Goal: Task Accomplishment & Management: Use online tool/utility

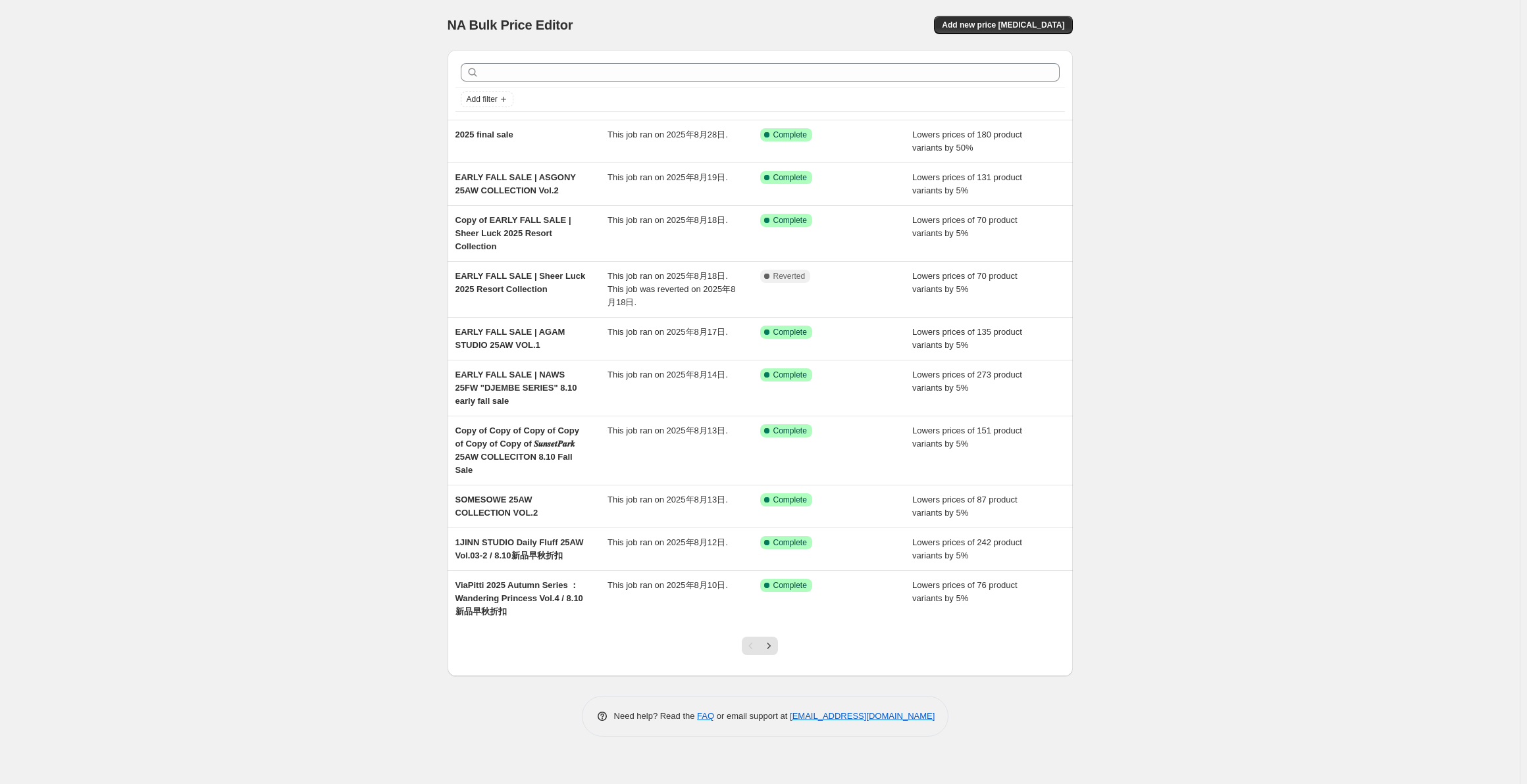
click at [769, 639] on icon "Next" at bounding box center [769, 646] width 13 height 13
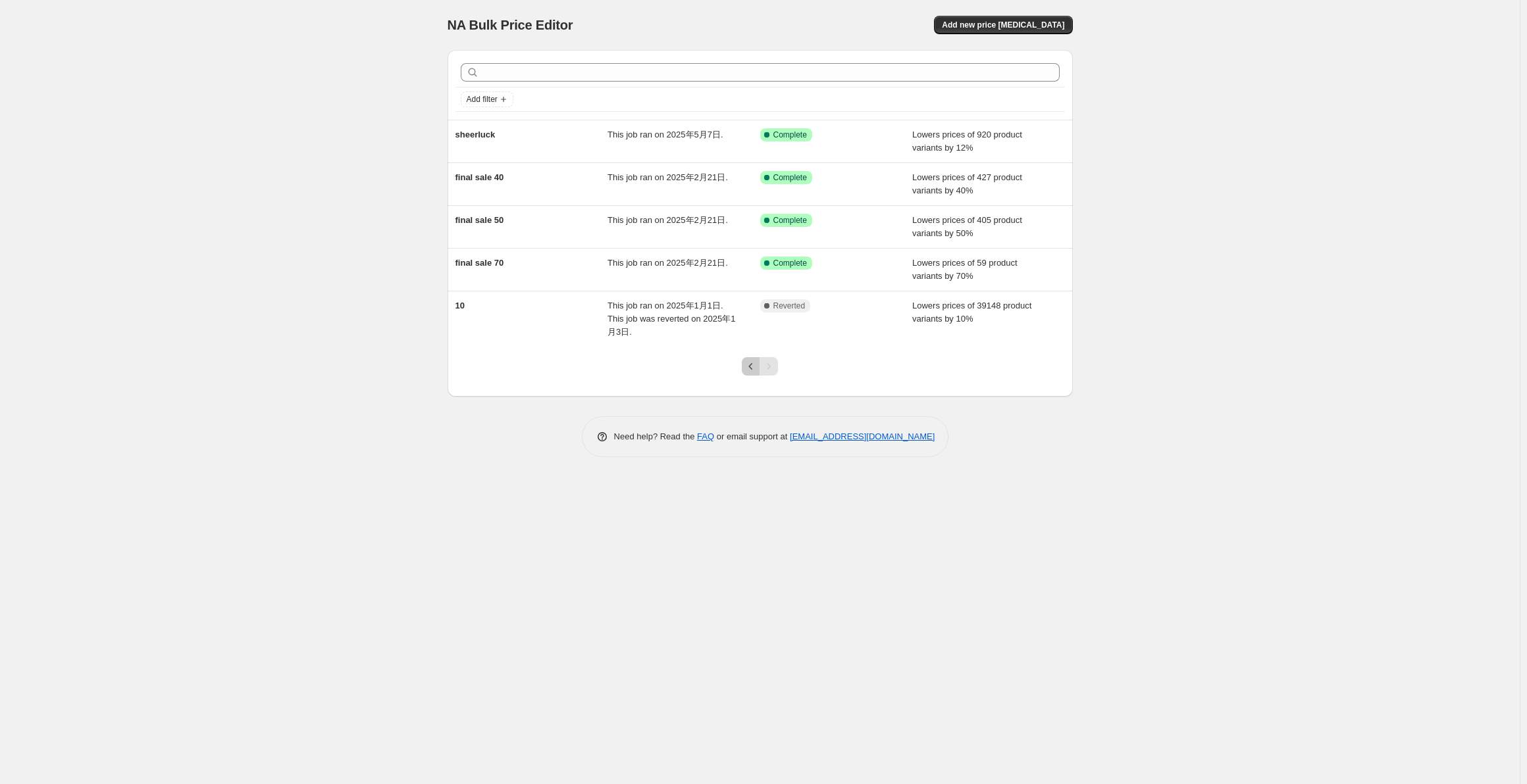
click at [745, 360] on icon "Previous" at bounding box center [751, 367] width 13 height 13
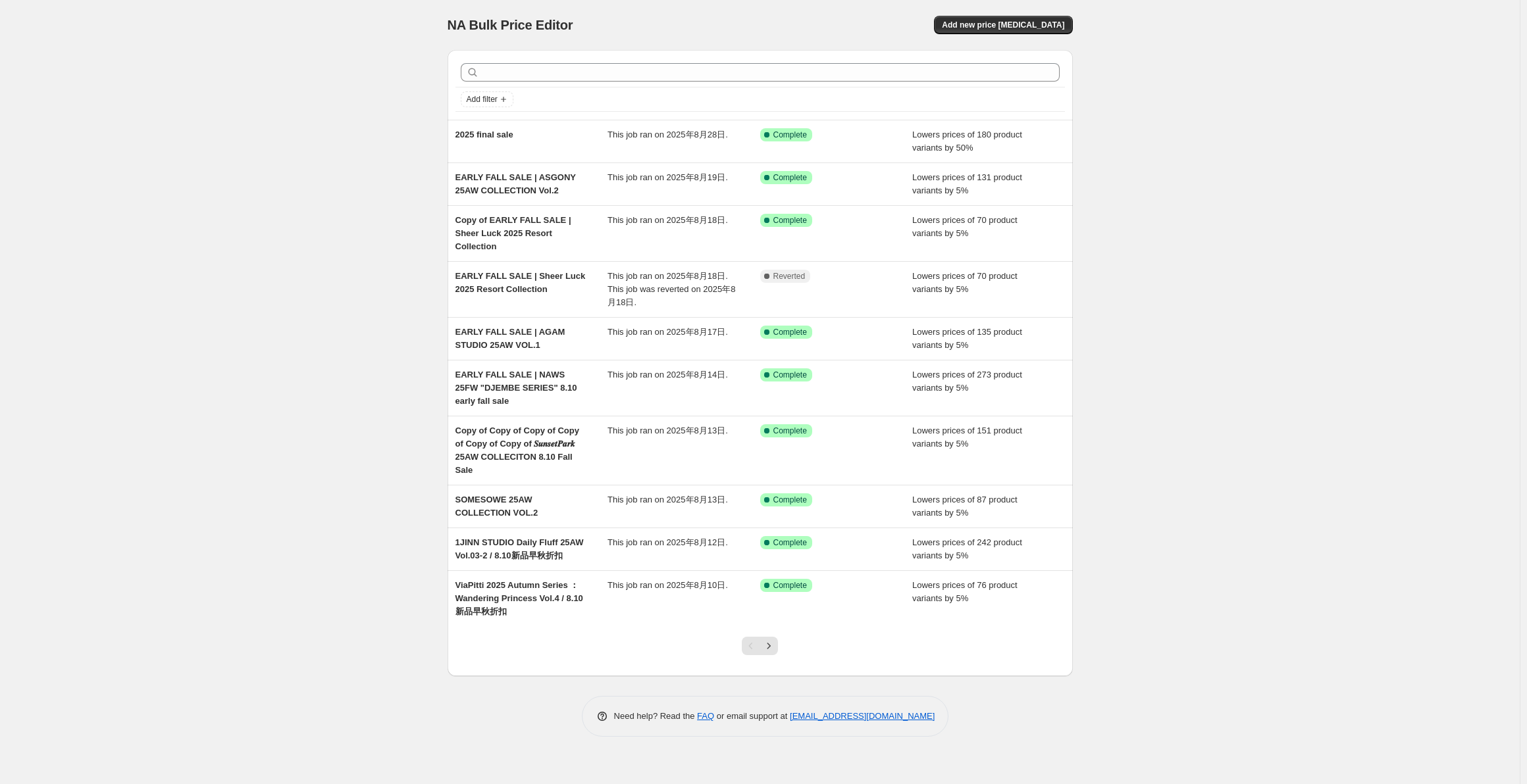
click at [665, 579] on div "This job ran on 2025年8月10日." at bounding box center [684, 598] width 153 height 39
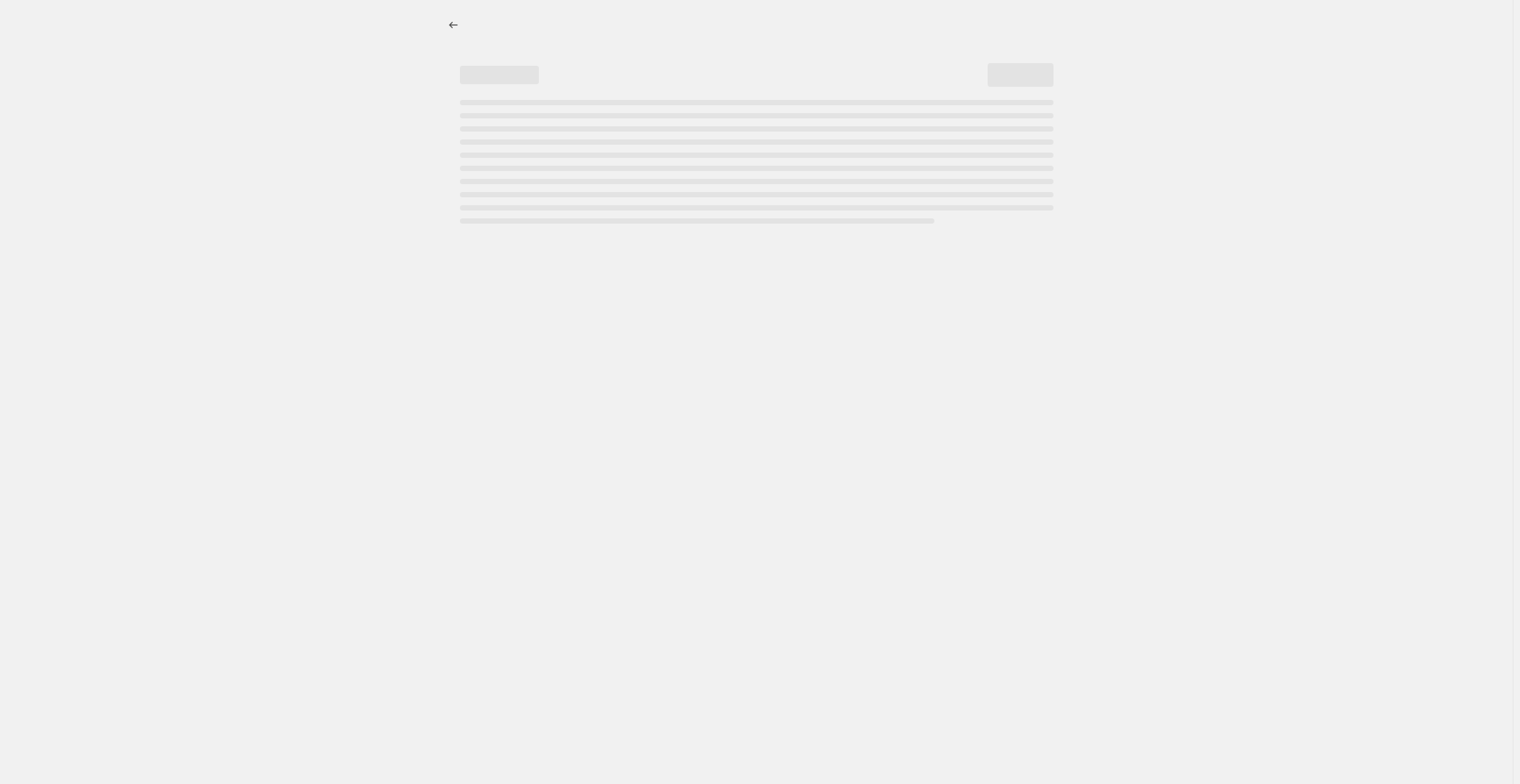
select select "percentage"
select select "collection"
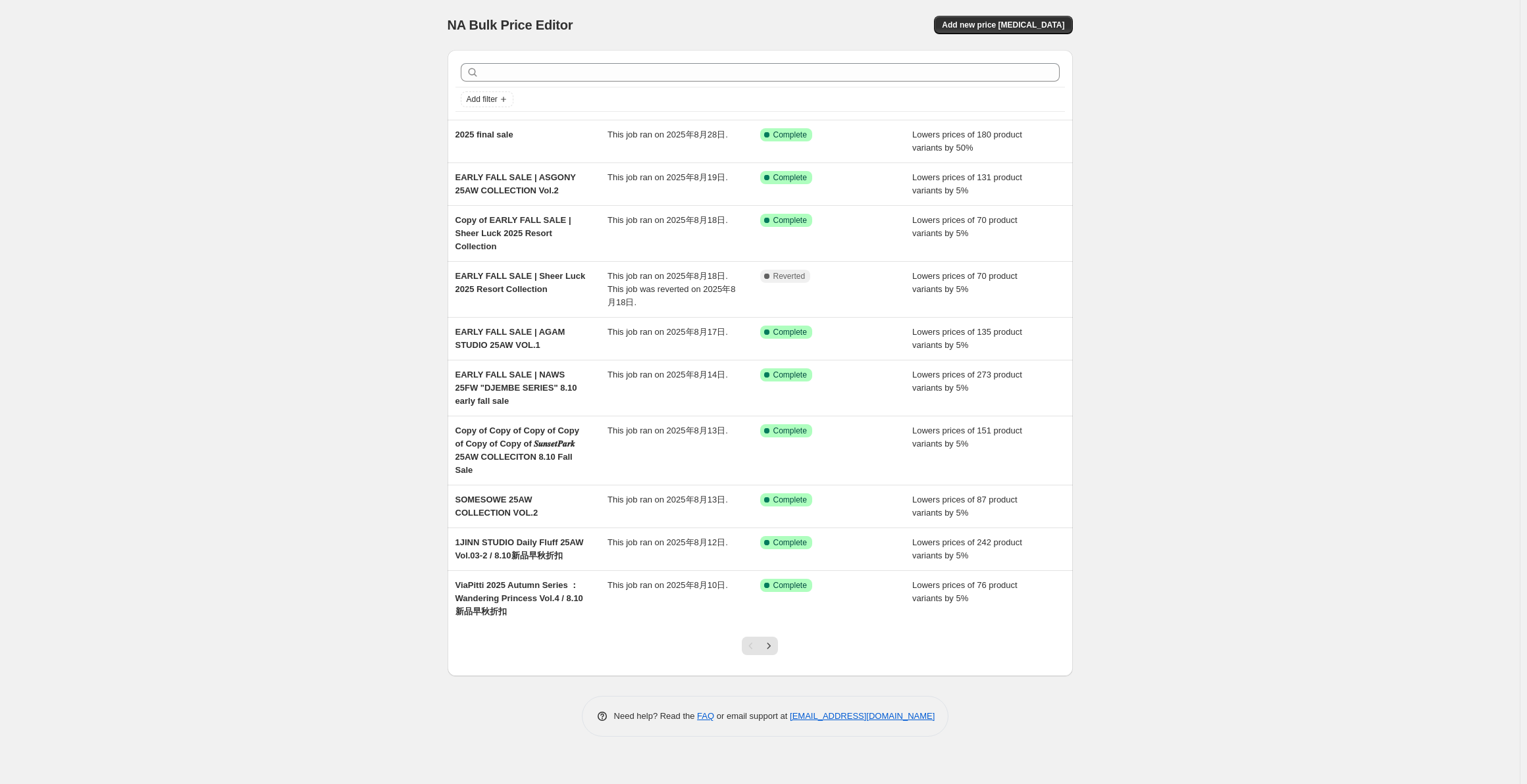
click at [828, 579] on div "Success Complete Complete" at bounding box center [827, 585] width 133 height 13
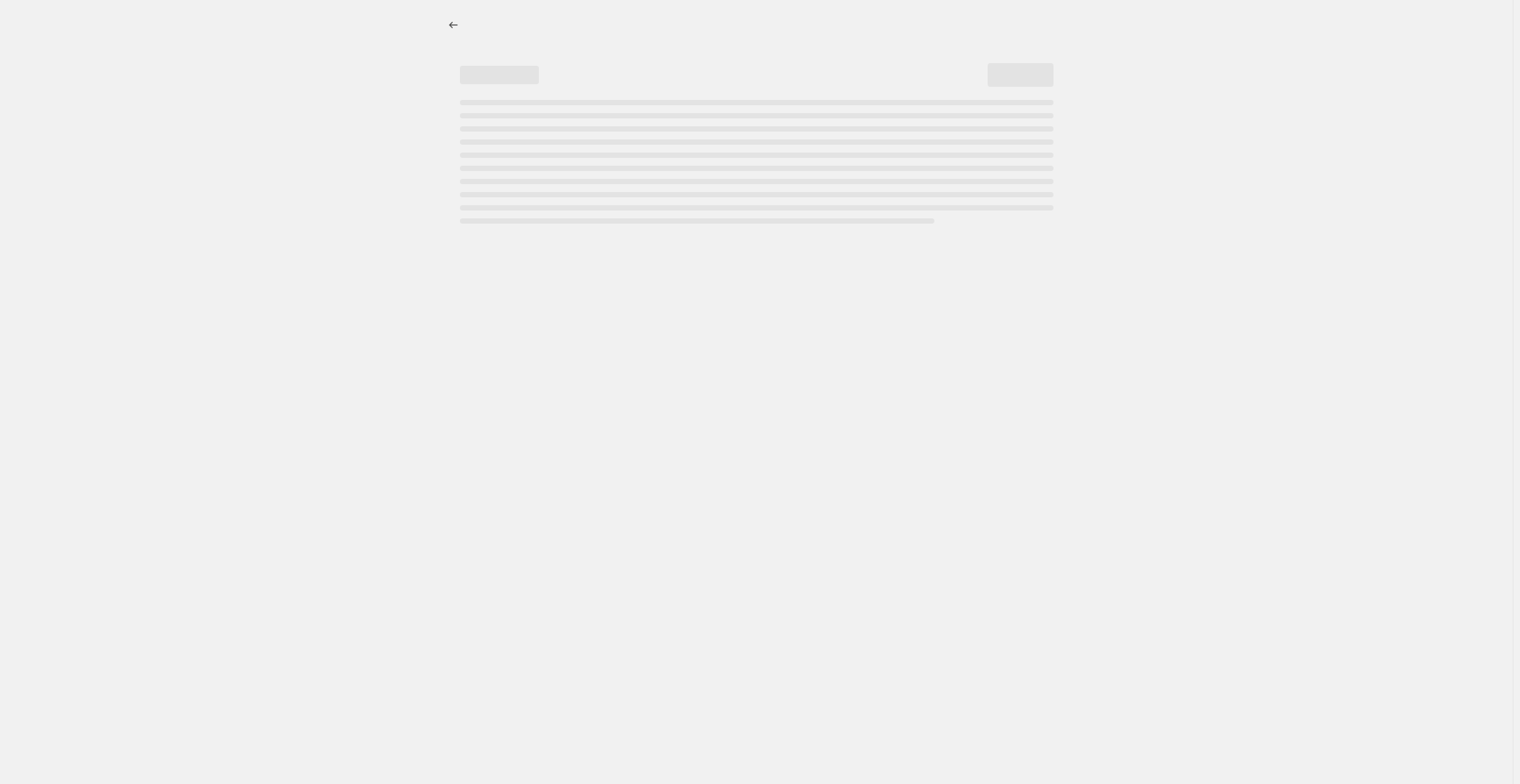
select select "percentage"
select select "collection"
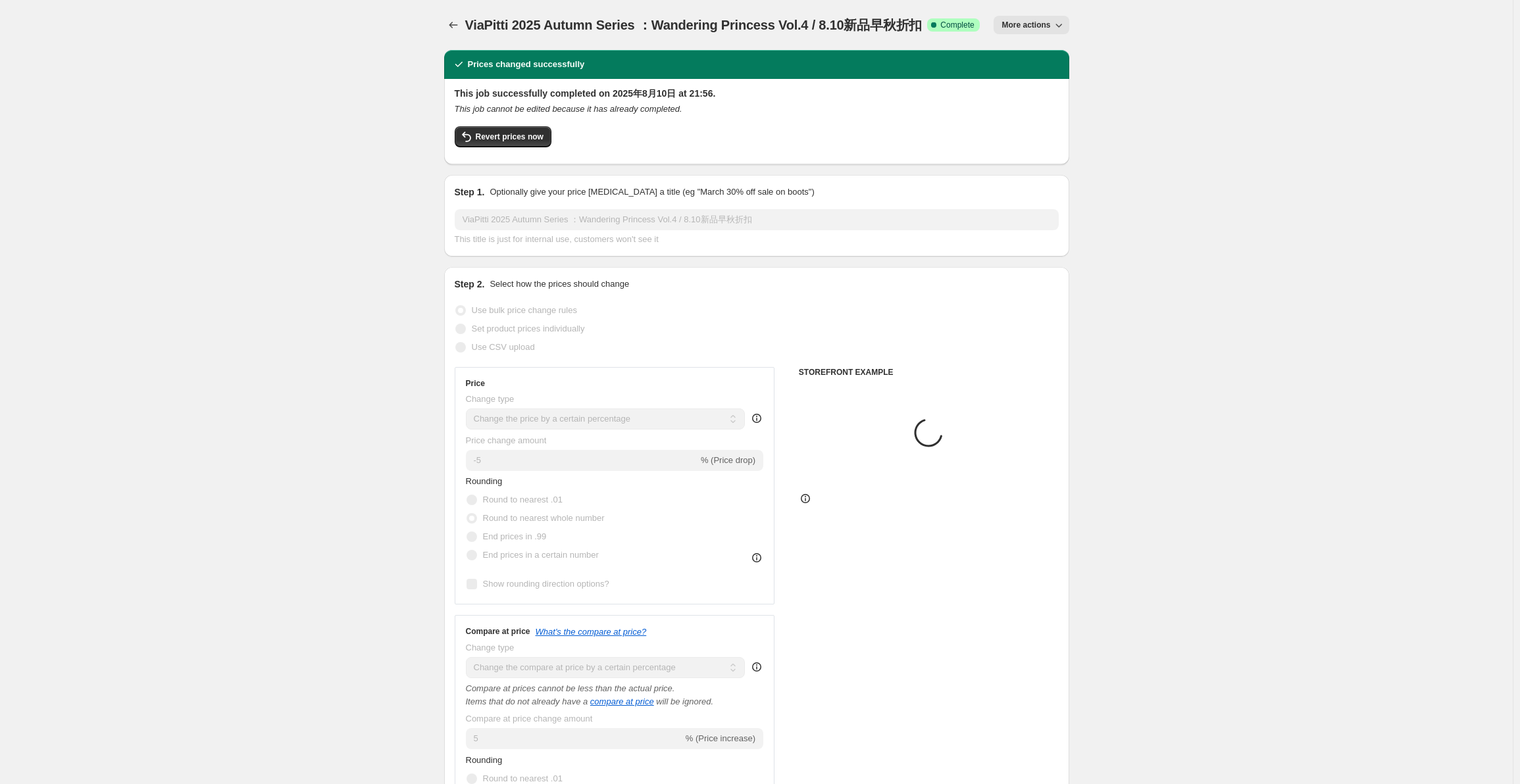
click at [1037, 23] on span "More actions" at bounding box center [1026, 25] width 49 height 11
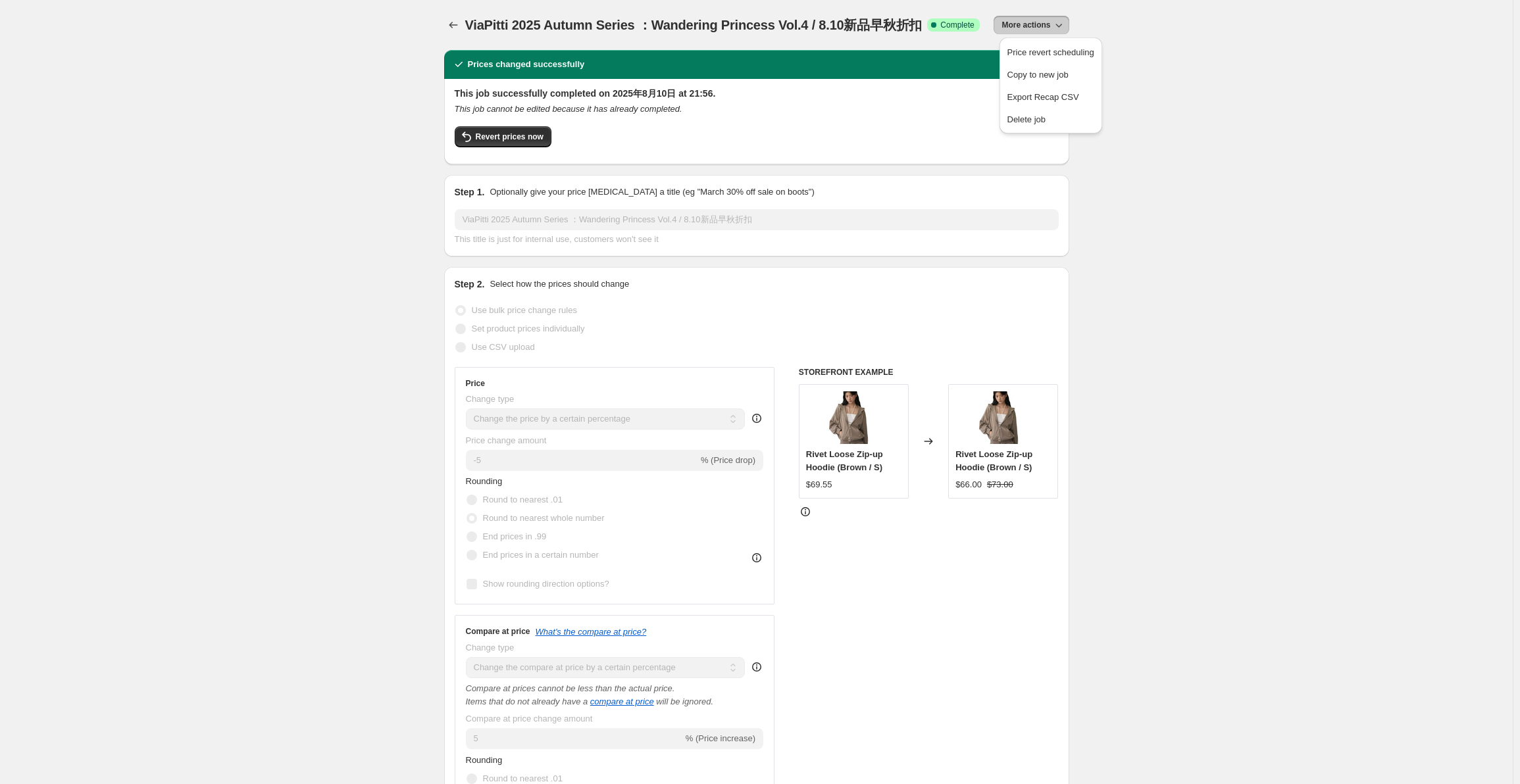
drag, startPoint x: 688, startPoint y: 140, endPoint x: 609, endPoint y: 141, distance: 79.0
click at [687, 140] on div "Revert prices now" at bounding box center [757, 140] width 605 height 27
click at [519, 138] on span "Revert prices now" at bounding box center [510, 136] width 68 height 11
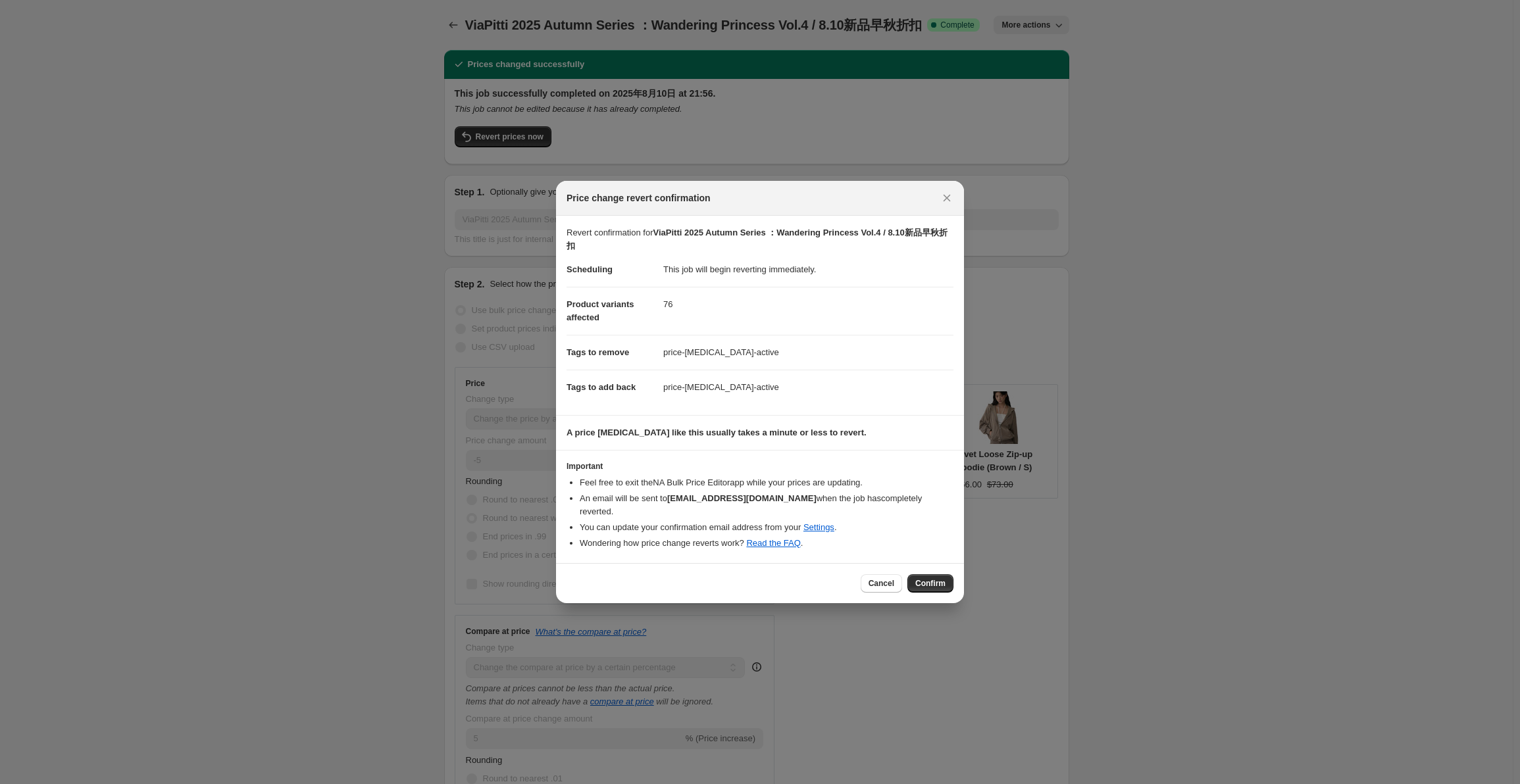
click at [930, 579] on span "Confirm" at bounding box center [930, 584] width 30 height 11
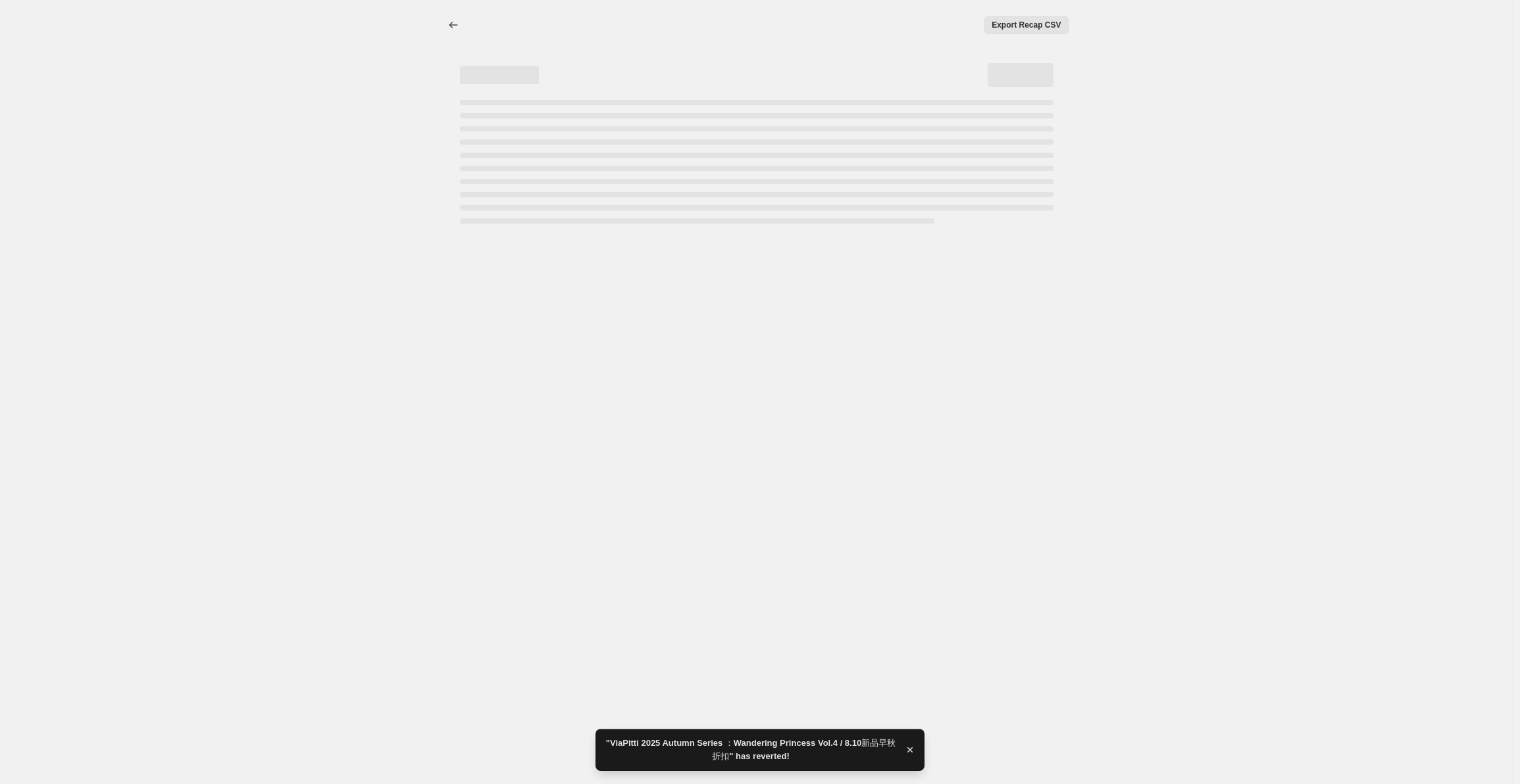
select select "percentage"
select select "collection"
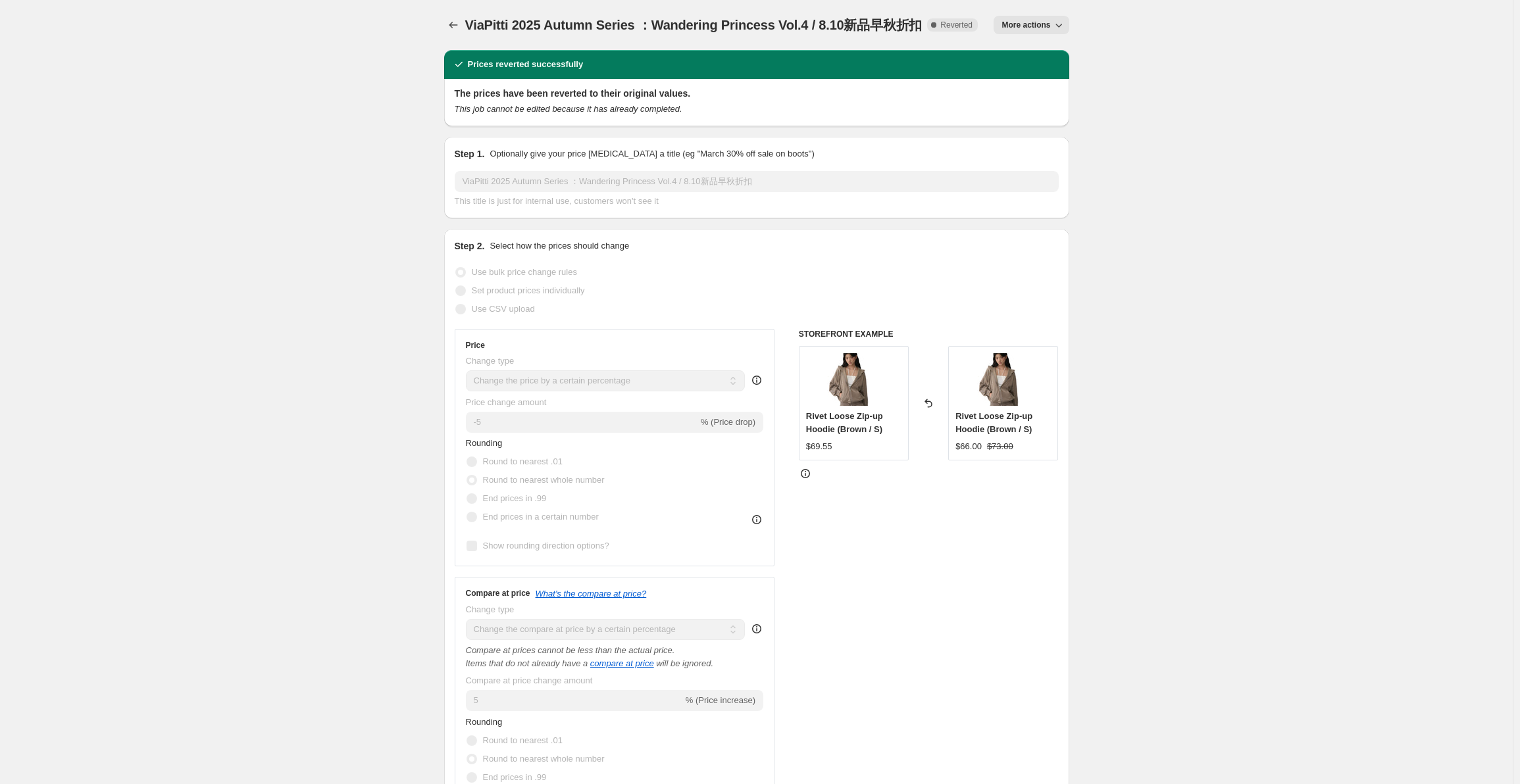
click at [448, 25] on button "Price change jobs" at bounding box center [453, 25] width 18 height 18
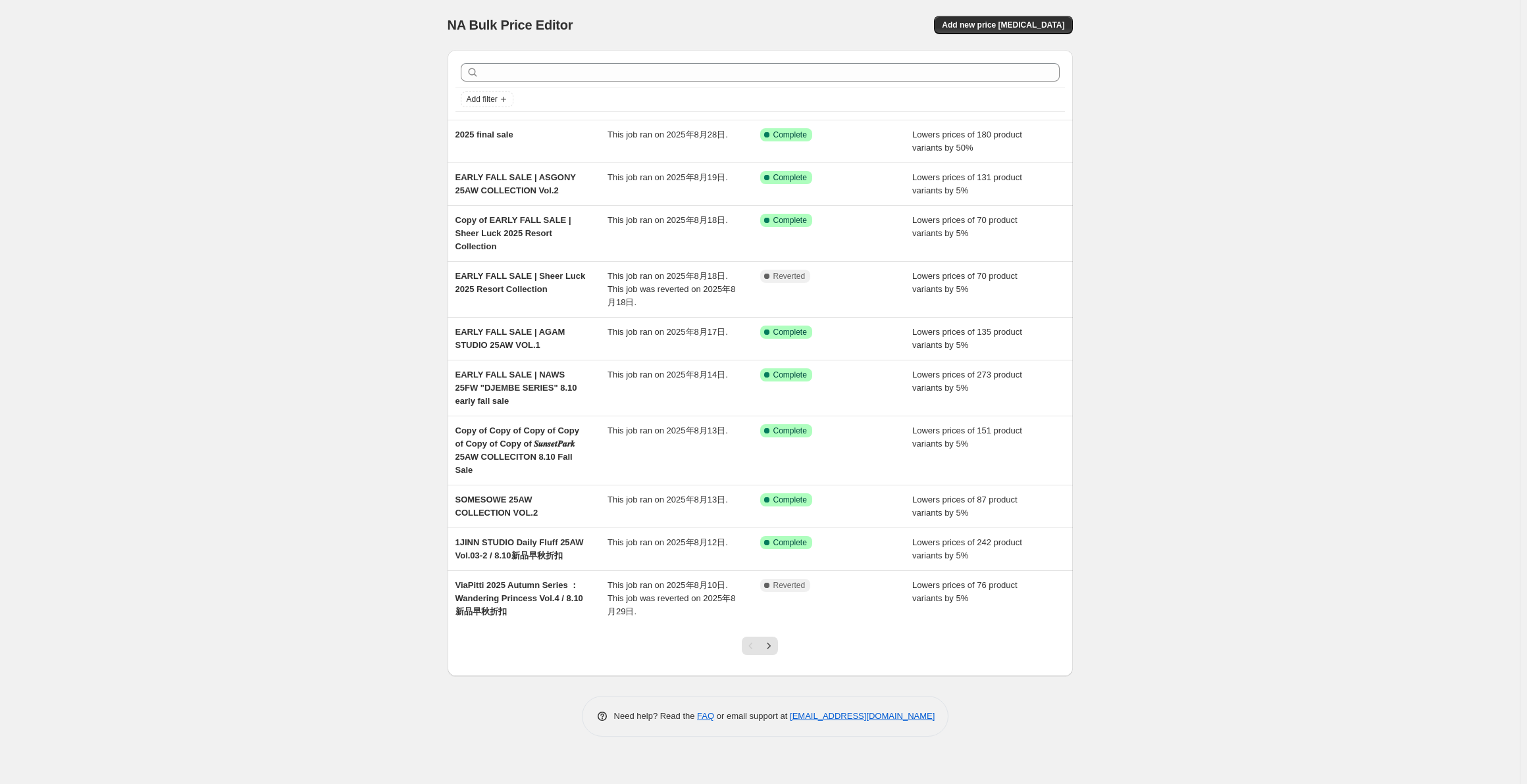
click at [852, 536] on div "Success Complete Complete" at bounding box center [827, 543] width 133 height 13
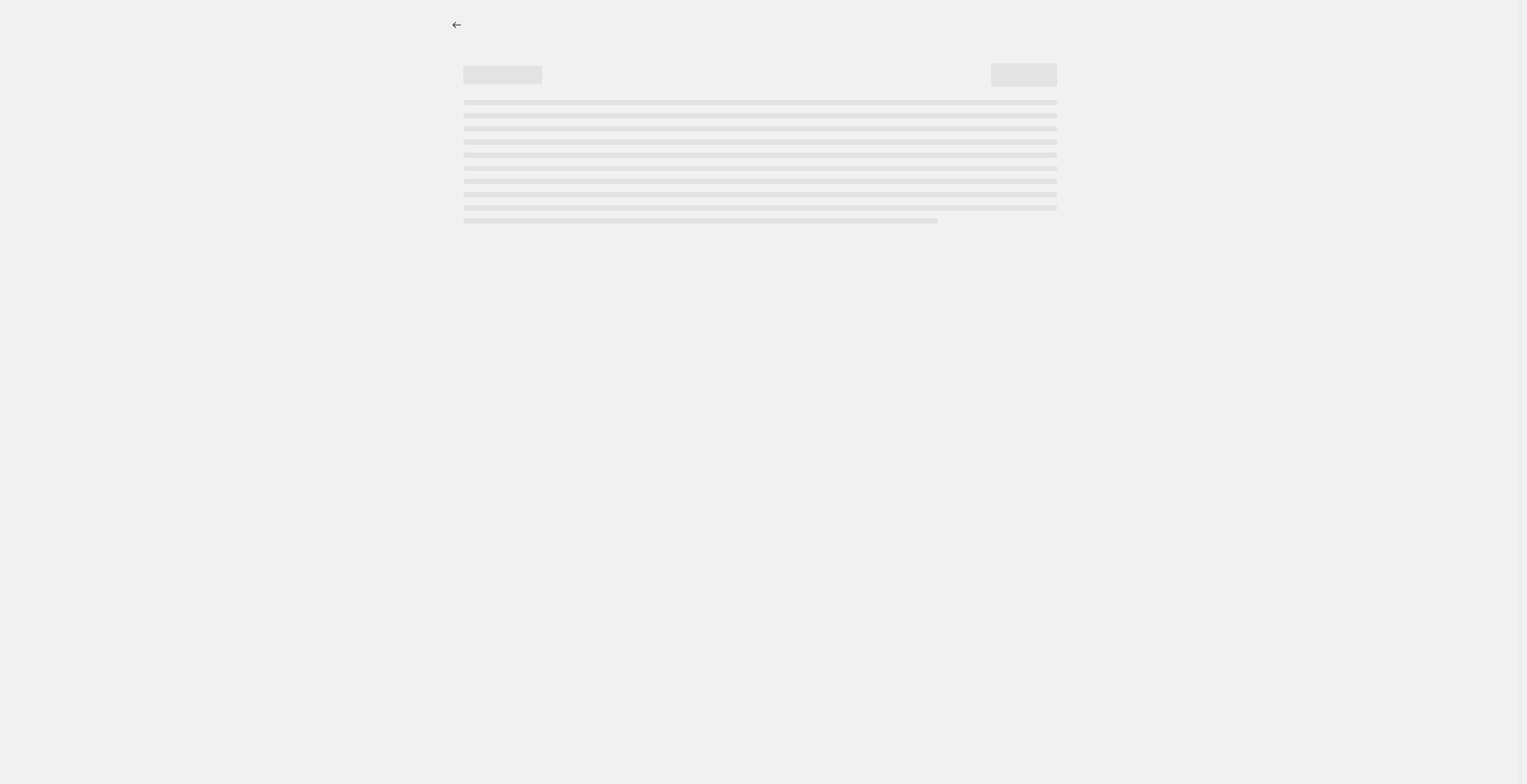
select select "percentage"
select select "collection"
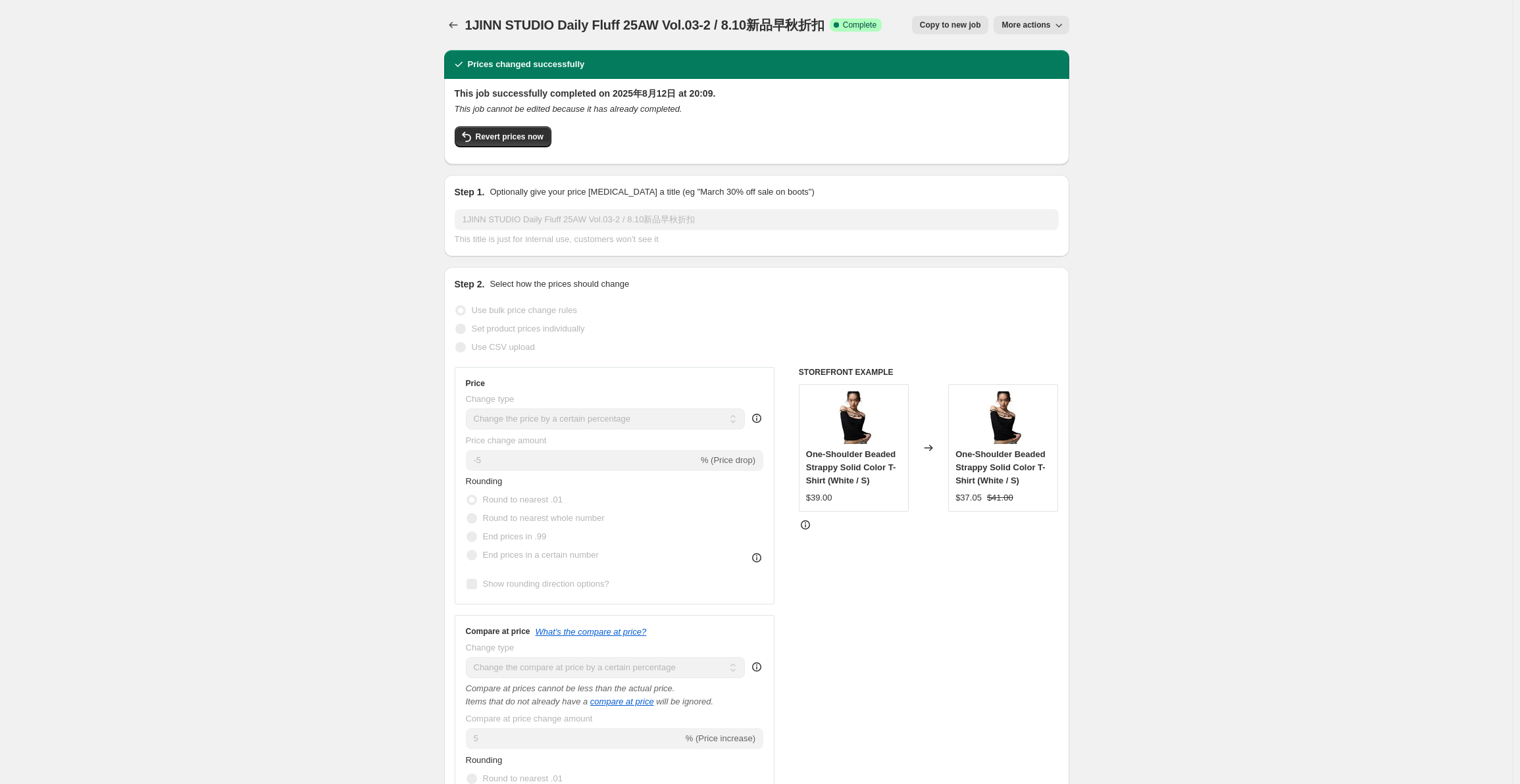
click at [522, 141] on span "Revert prices now" at bounding box center [510, 136] width 68 height 11
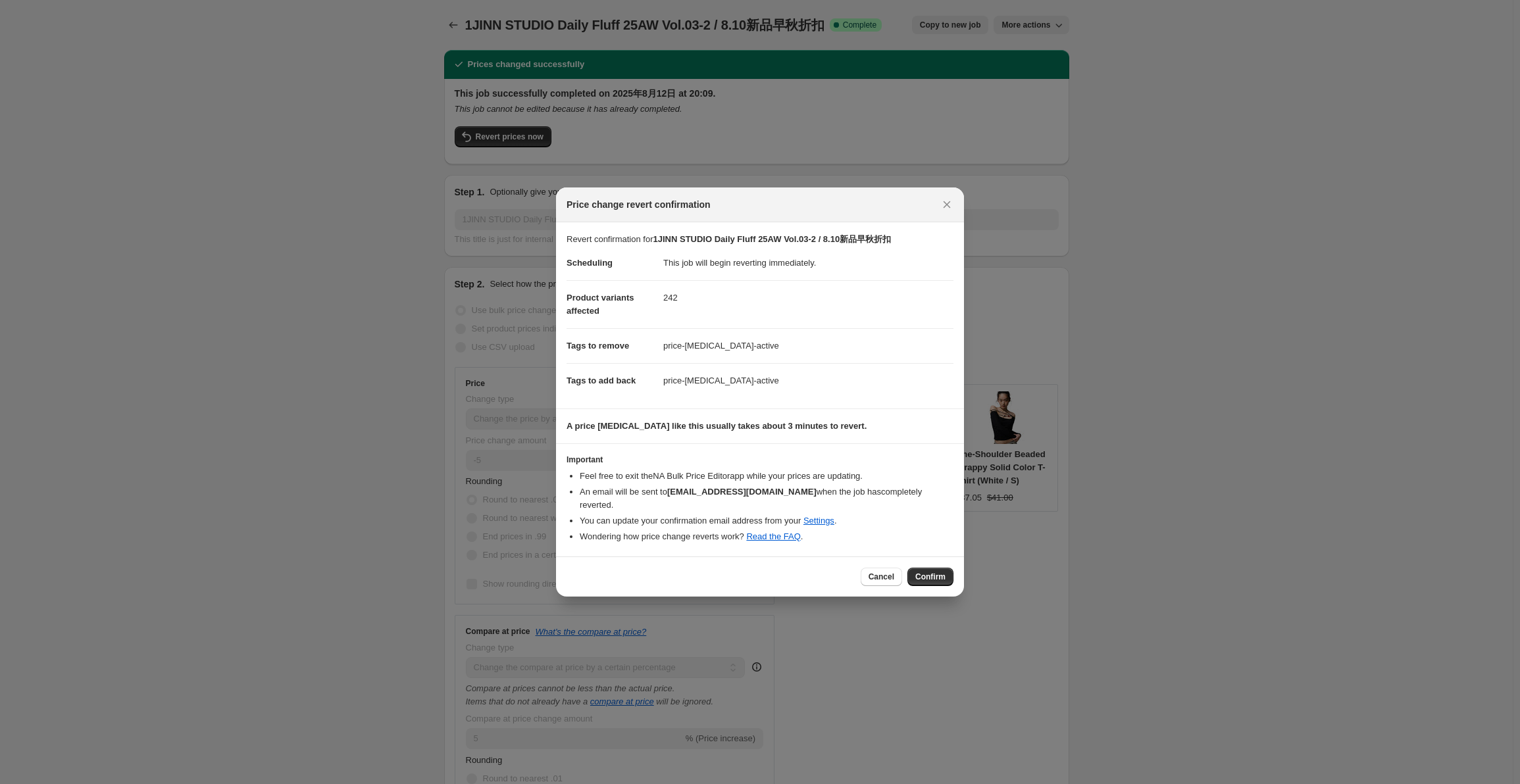
click at [933, 572] on span "Confirm" at bounding box center [930, 577] width 30 height 11
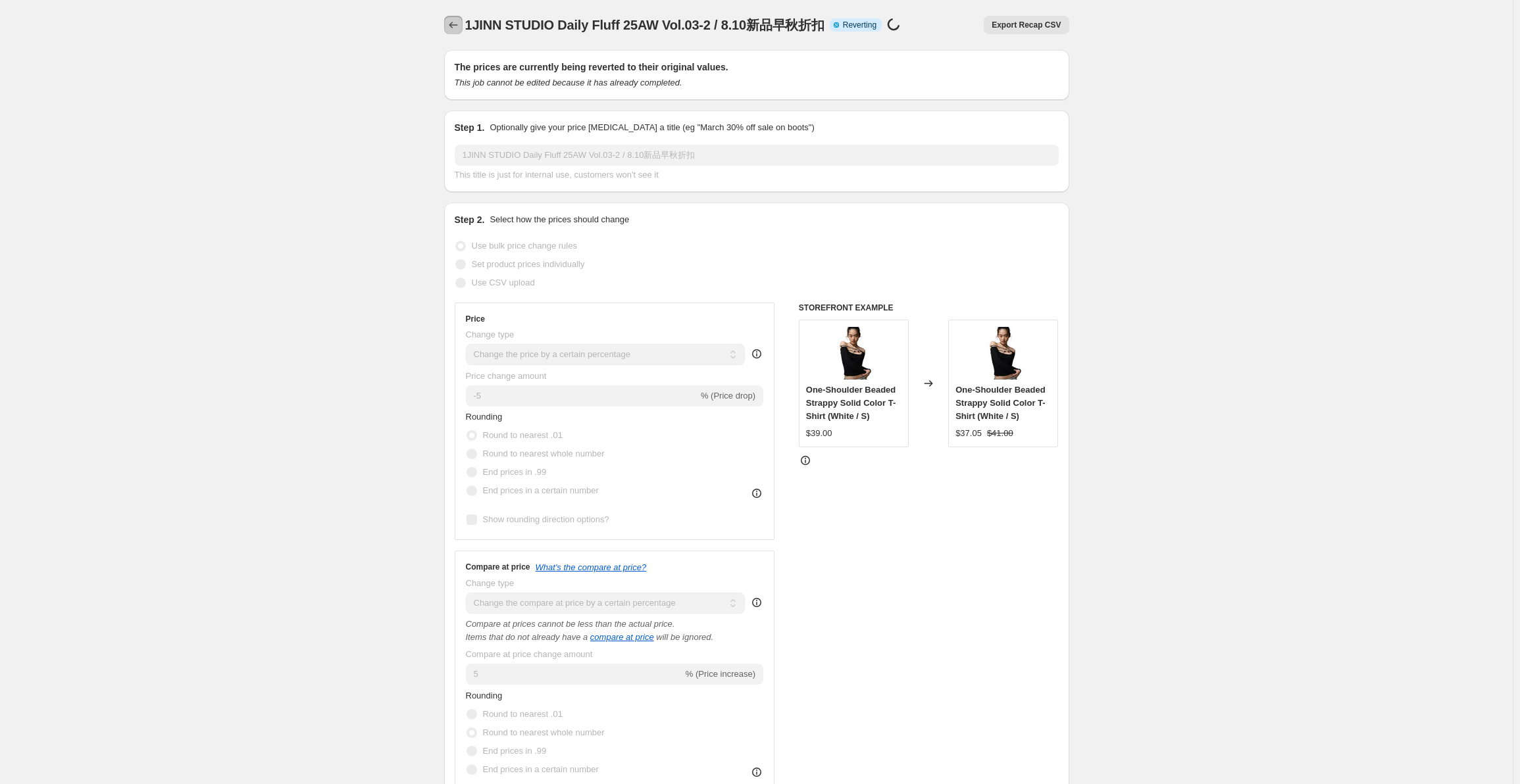
click at [454, 21] on icon "Price change jobs" at bounding box center [453, 25] width 13 height 13
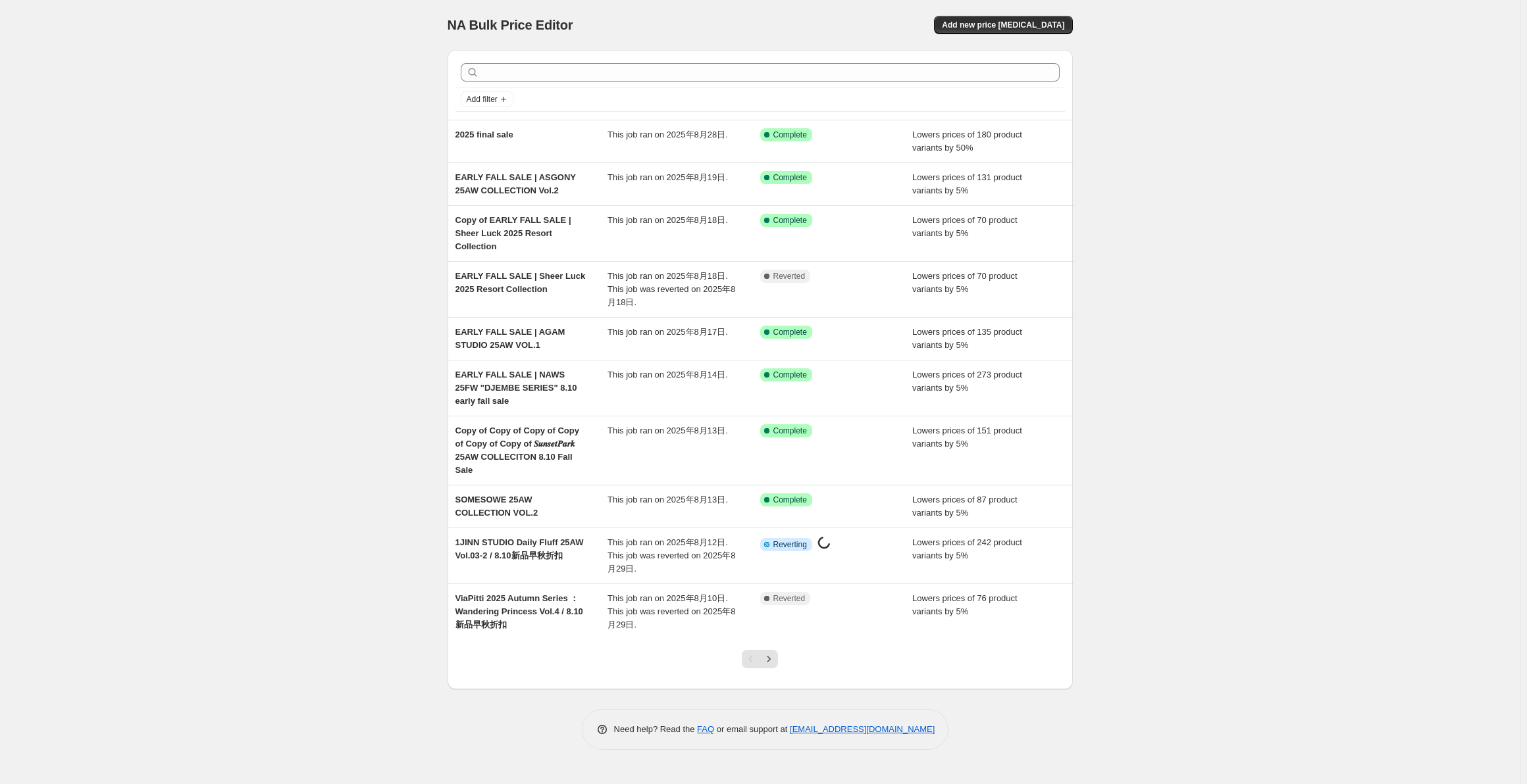
click at [724, 486] on div "SOMESOWE 25AW COLLECTION VOL.2 This job ran on 2025年8月13日. Success Complete Com…" at bounding box center [760, 506] width 625 height 42
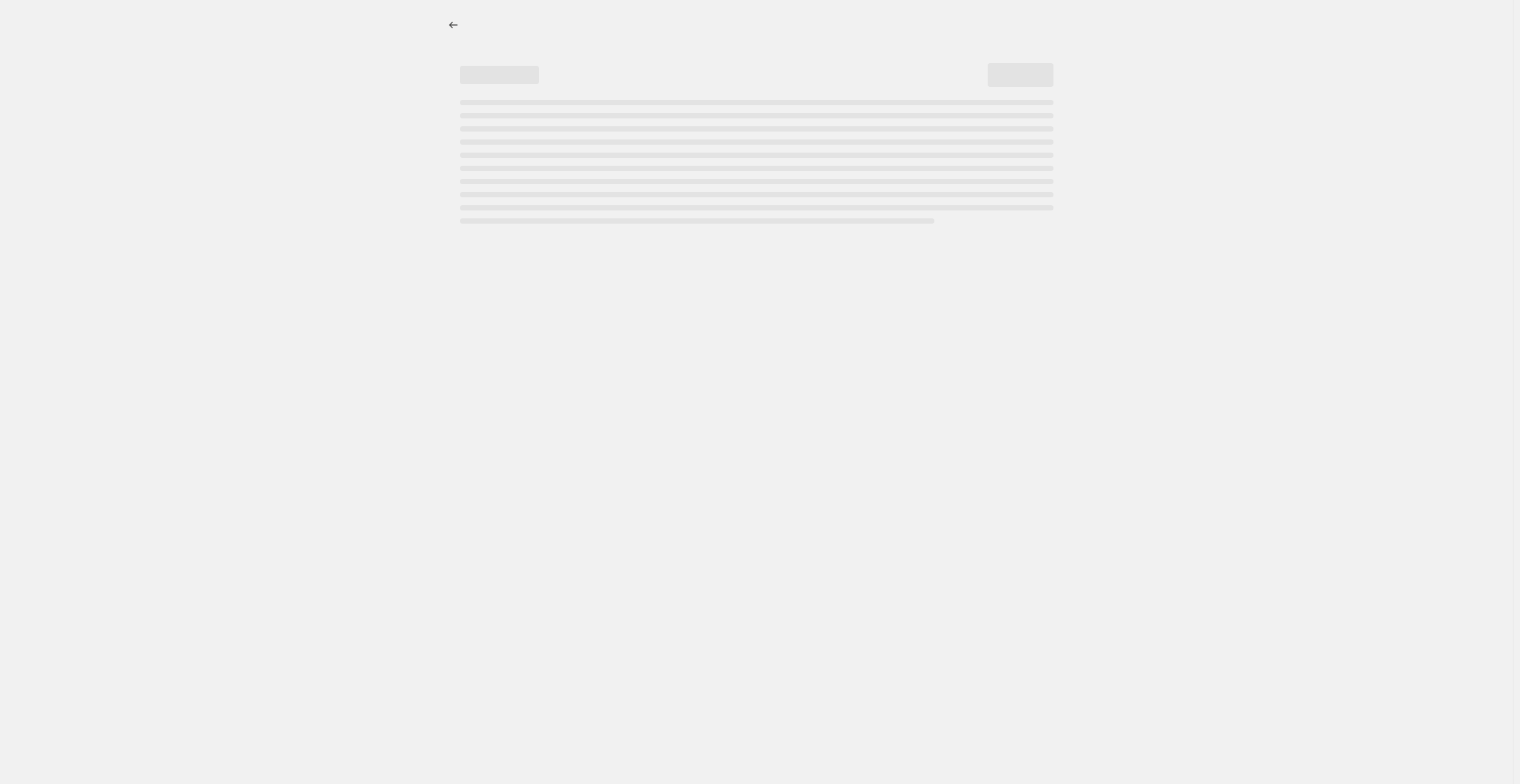
select select "percentage"
select select "collection"
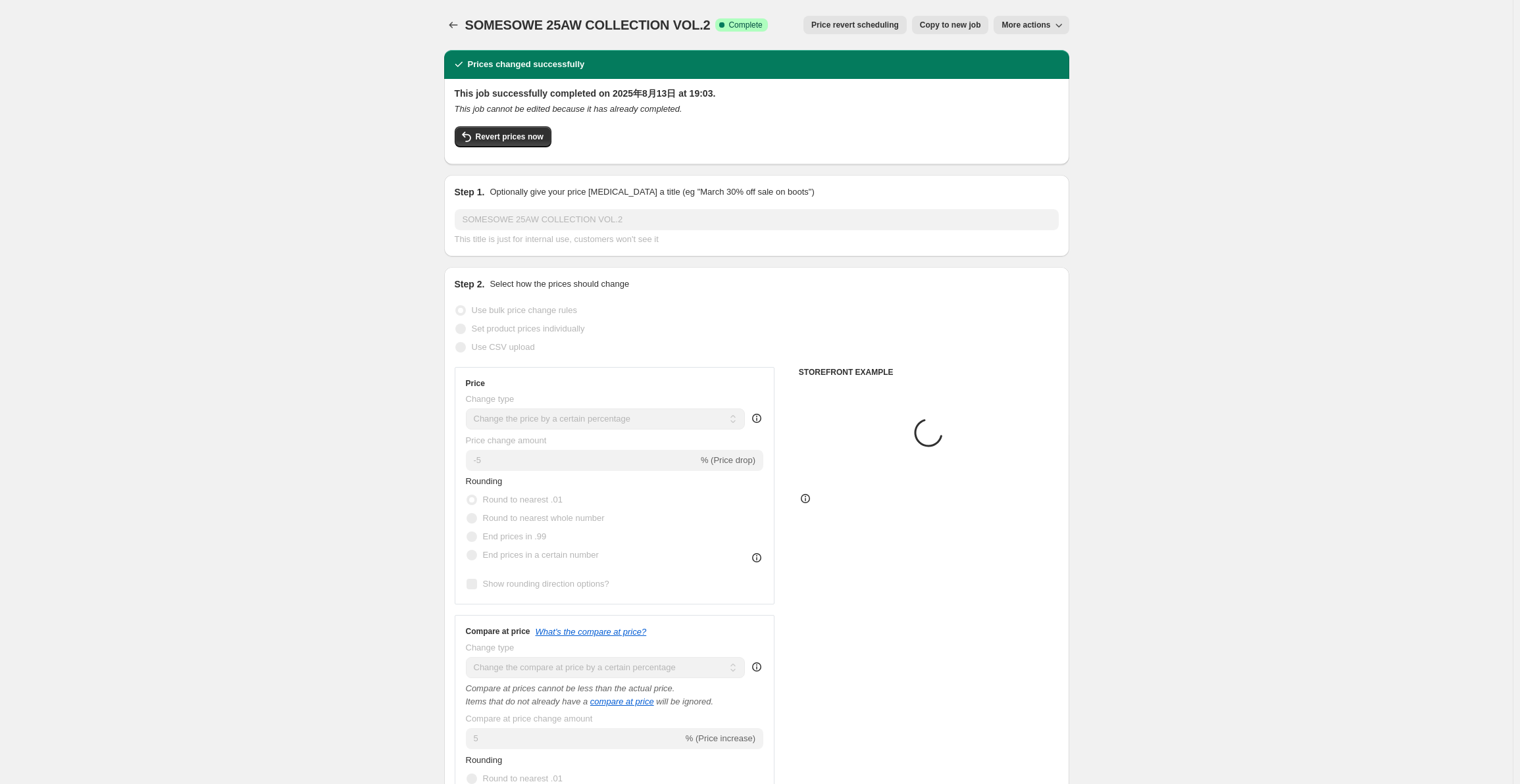
click at [510, 128] on button "Revert prices now" at bounding box center [503, 136] width 96 height 21
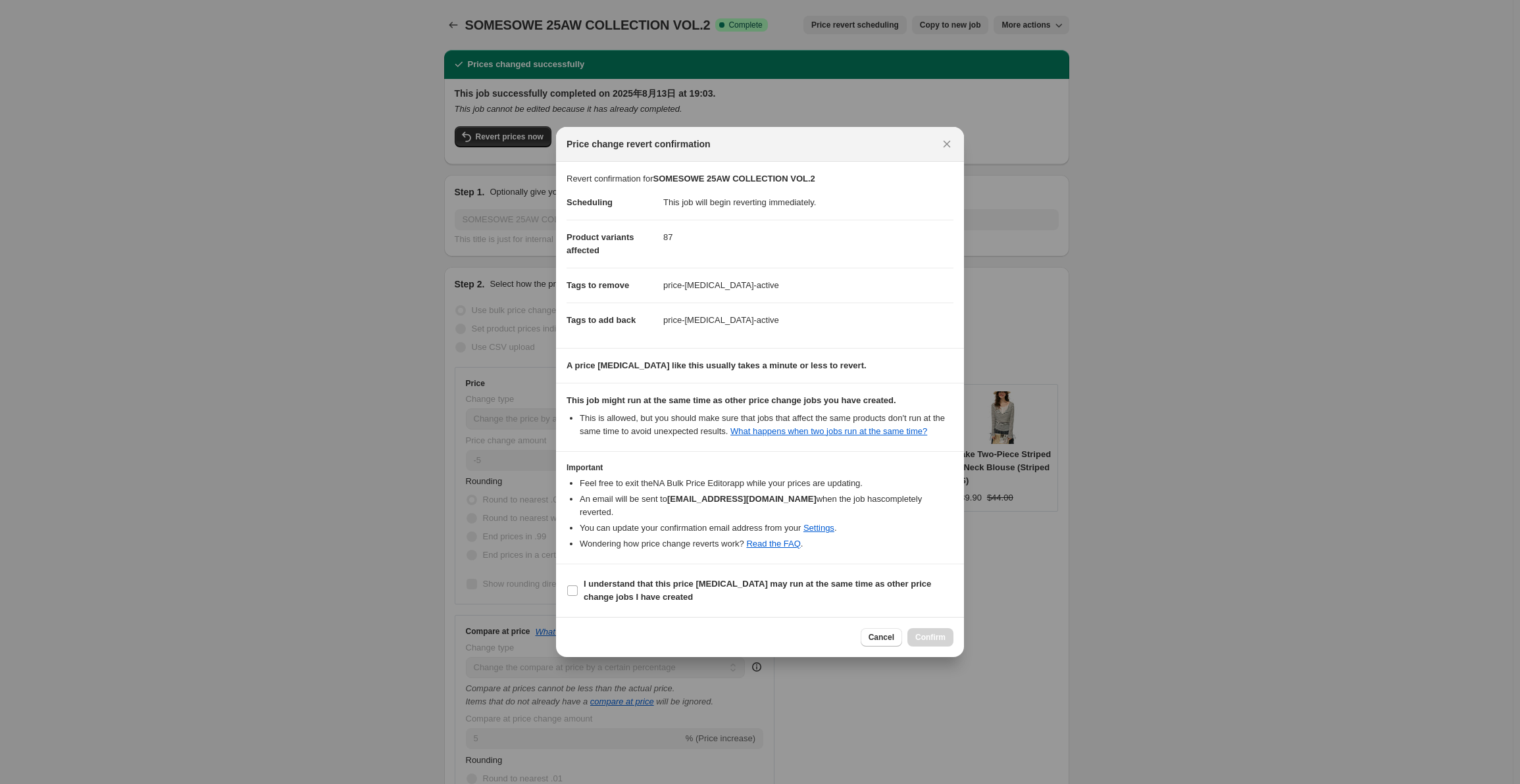
click at [684, 579] on b "I understand that this price [MEDICAL_DATA] may run at the same time as other p…" at bounding box center [758, 590] width 348 height 23
click at [578, 585] on input "I understand that this price [MEDICAL_DATA] may run at the same time as other p…" at bounding box center [572, 590] width 11 height 11
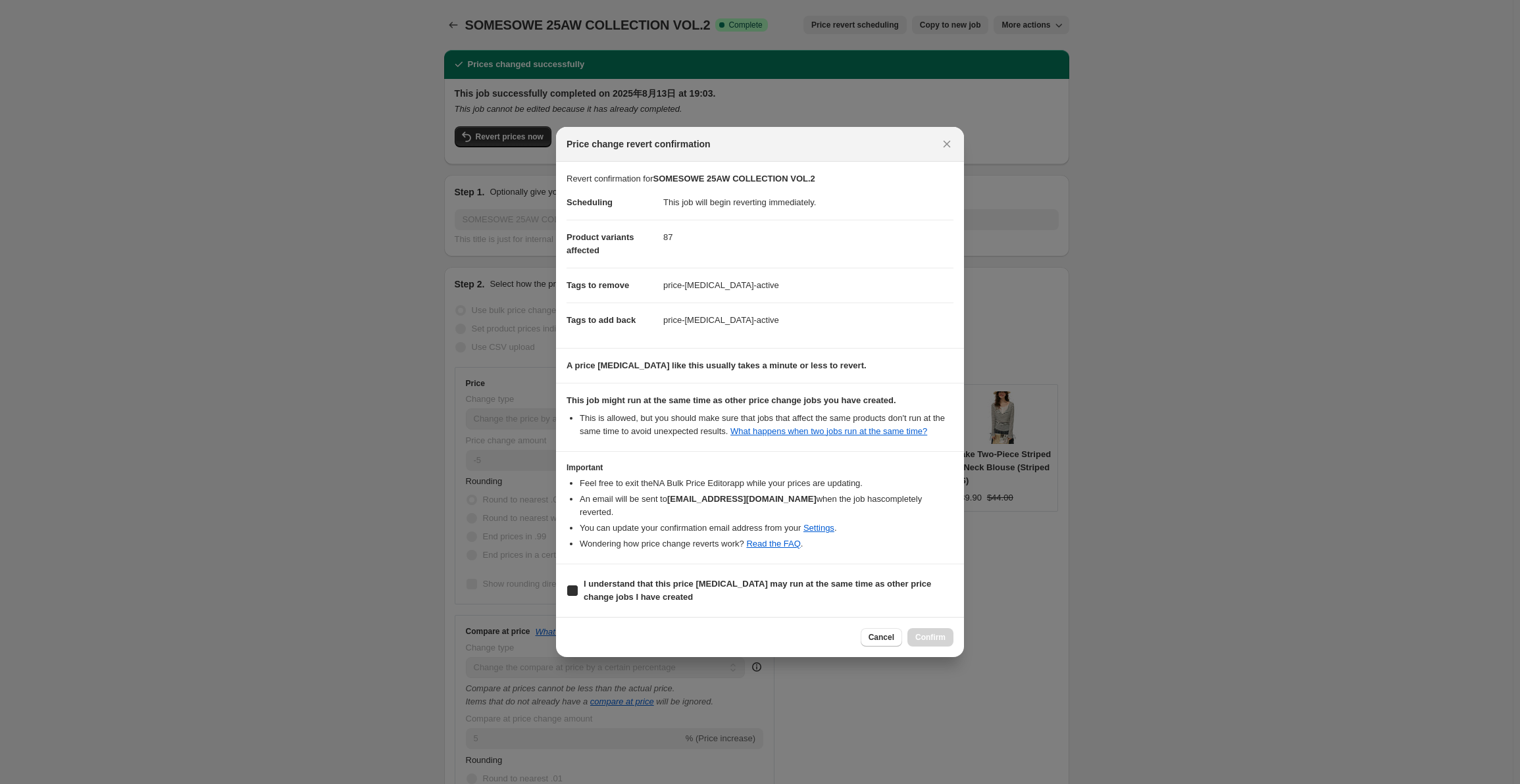
checkbox input "true"
click at [940, 633] on span "Confirm" at bounding box center [930, 638] width 30 height 11
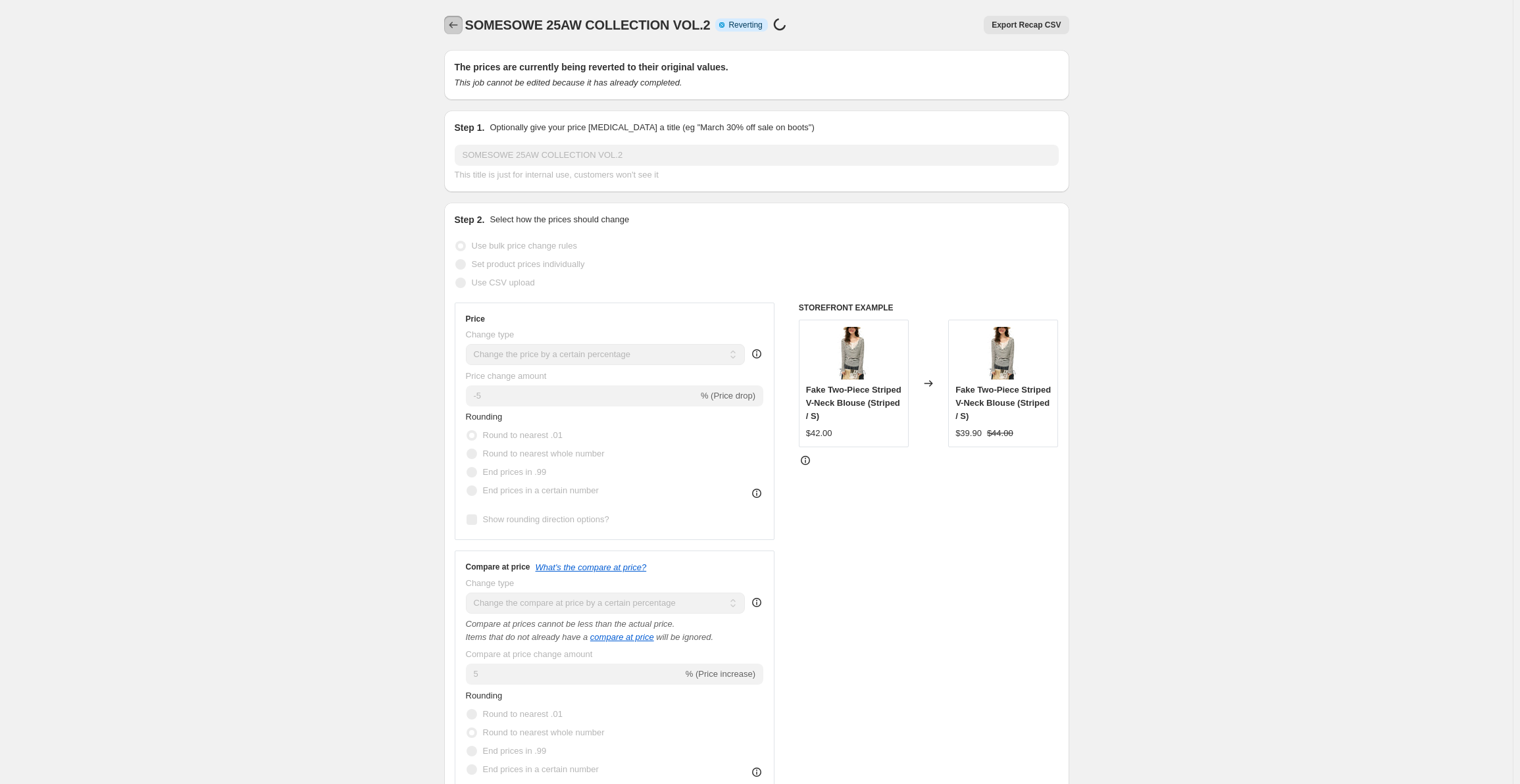
click at [450, 27] on icon "Price change jobs" at bounding box center [453, 25] width 13 height 13
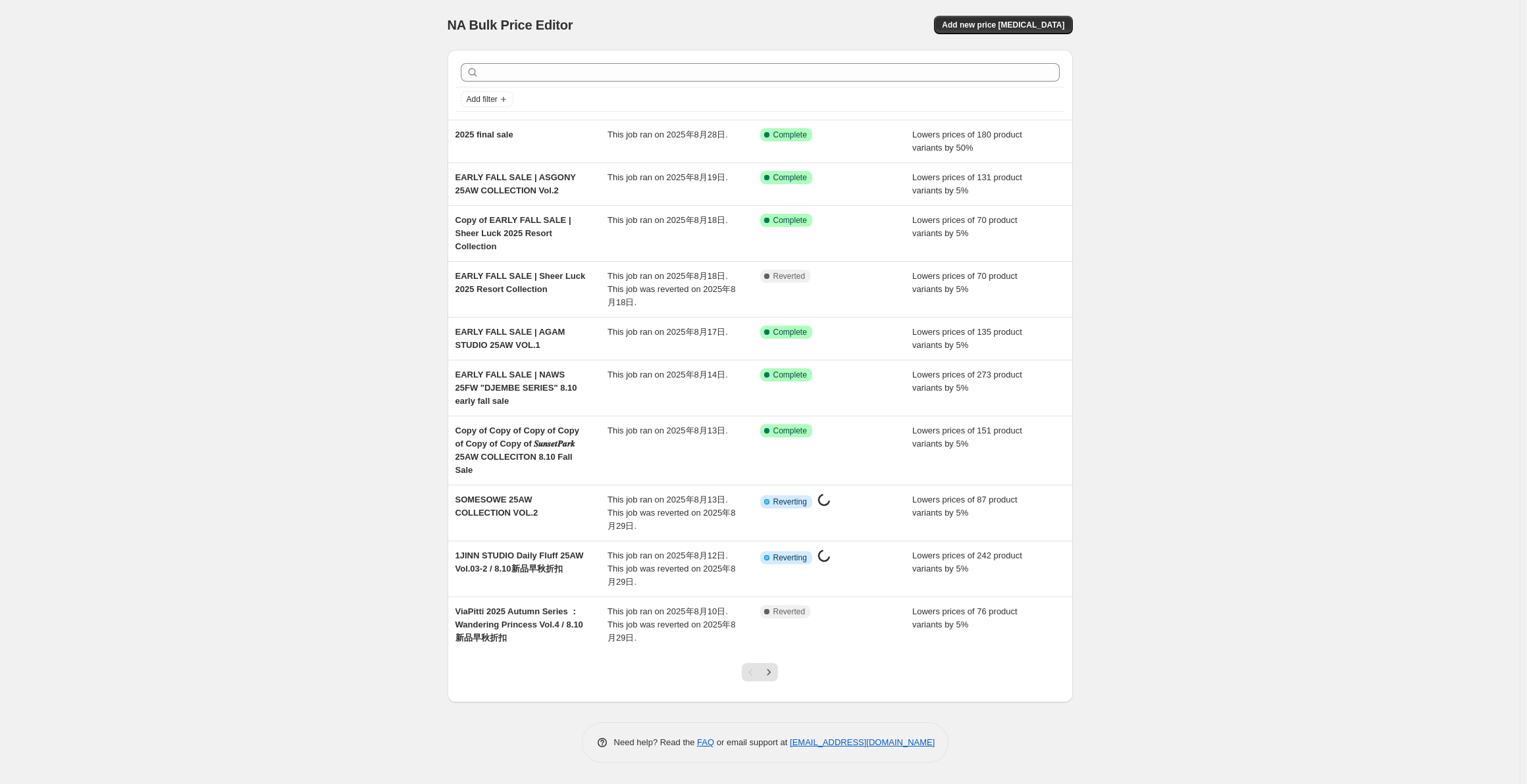
click at [651, 426] on span "This job ran on 2025年8月13日." at bounding box center [668, 431] width 121 height 10
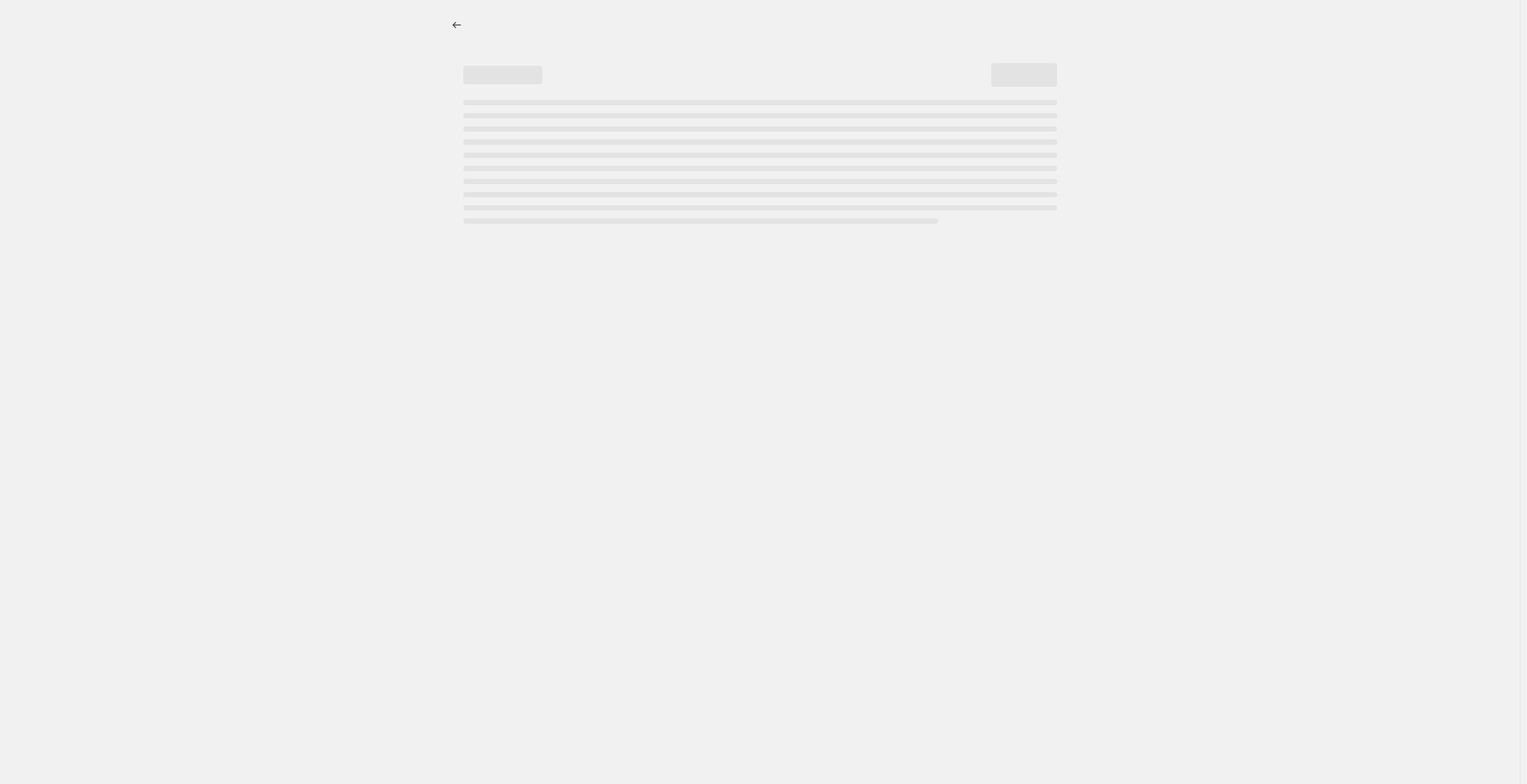
select select "percentage"
select select "collection"
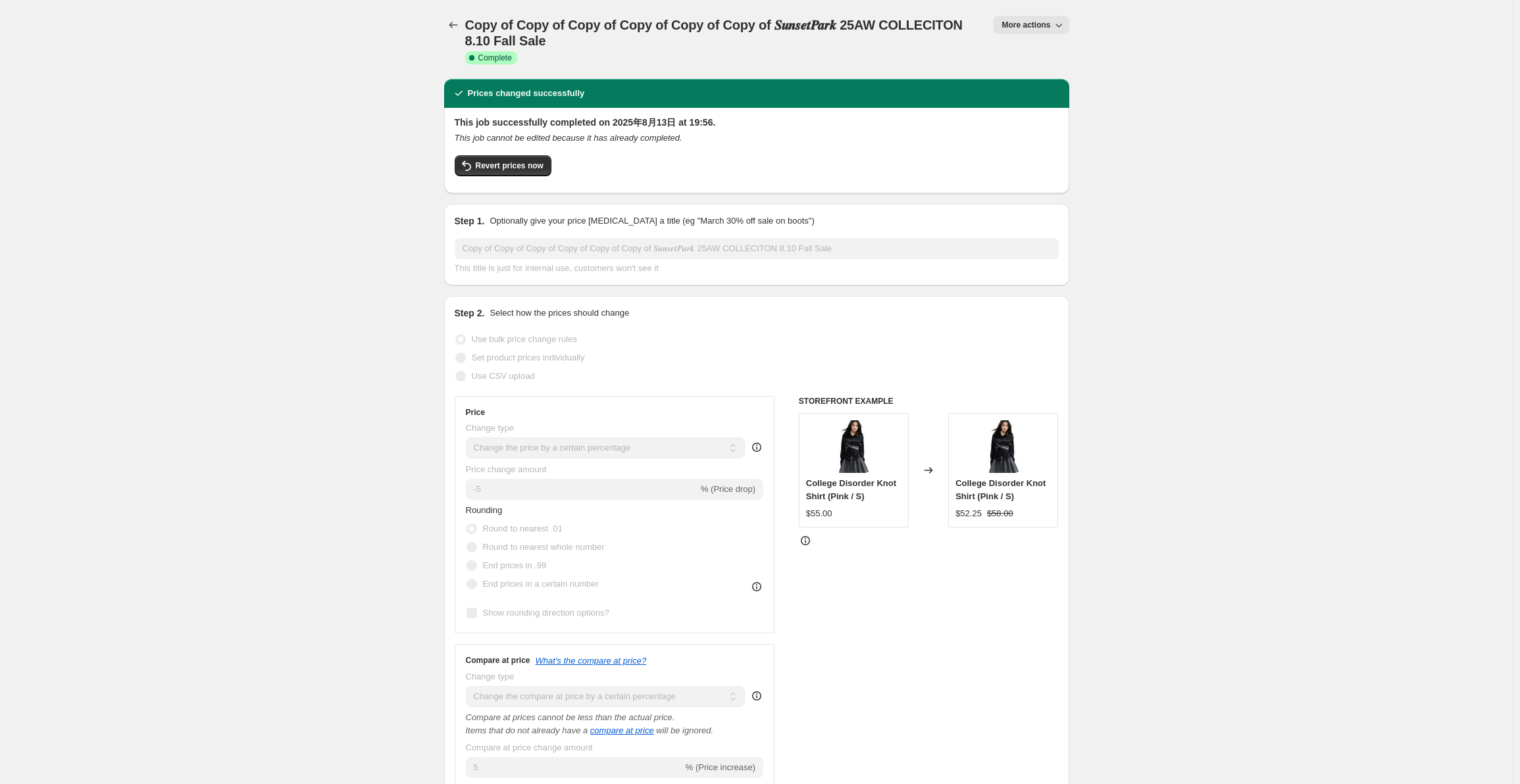
click at [518, 168] on span "Revert prices now" at bounding box center [510, 165] width 68 height 11
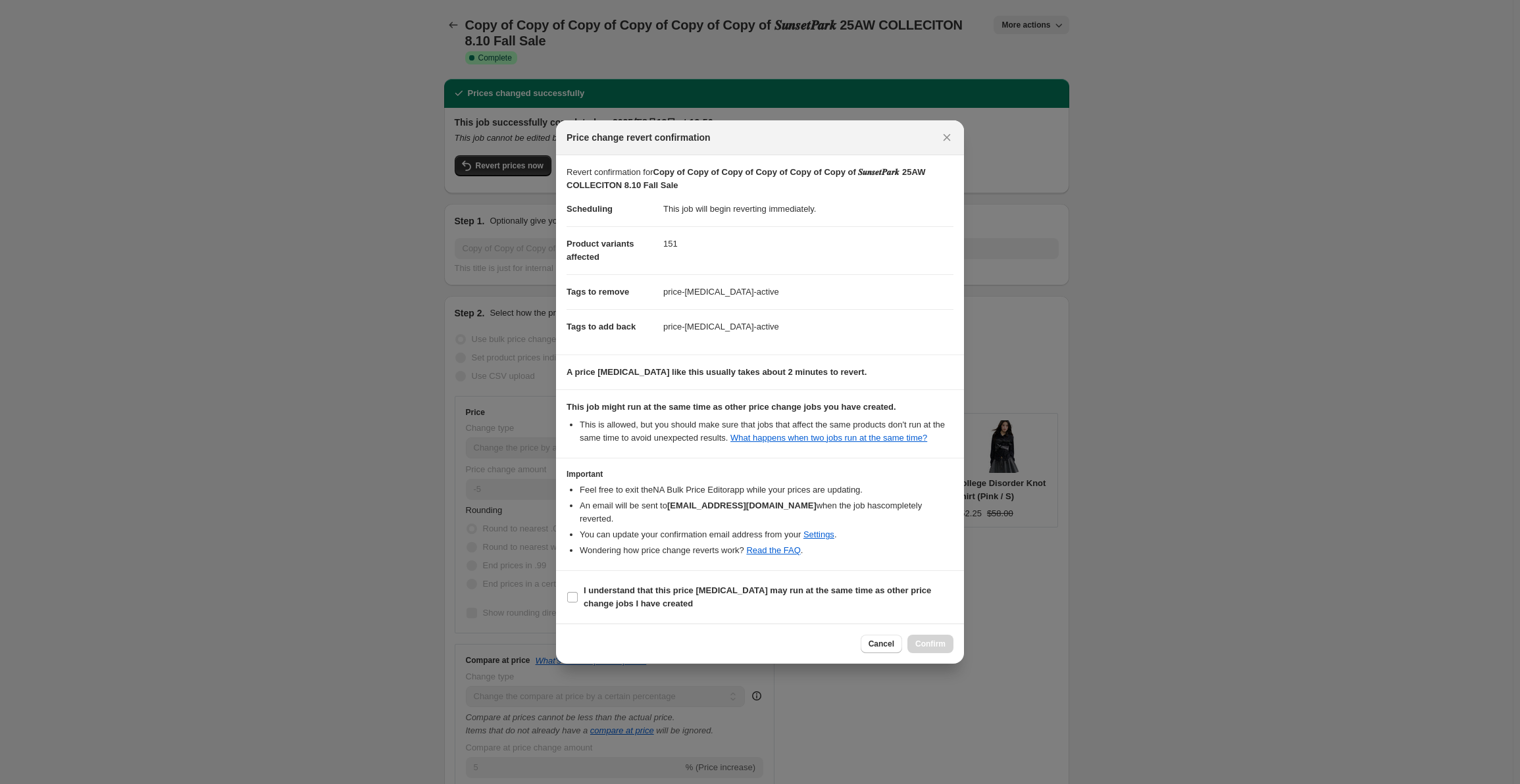
drag, startPoint x: 630, startPoint y: 587, endPoint x: 639, endPoint y: 585, distance: 9.2
click at [630, 588] on b "I understand that this price [MEDICAL_DATA] may run at the same time as other p…" at bounding box center [758, 597] width 348 height 23
click at [578, 592] on input "I understand that this price [MEDICAL_DATA] may run at the same time as other p…" at bounding box center [572, 597] width 11 height 11
checkbox input "true"
click at [938, 639] on span "Confirm" at bounding box center [930, 643] width 30 height 11
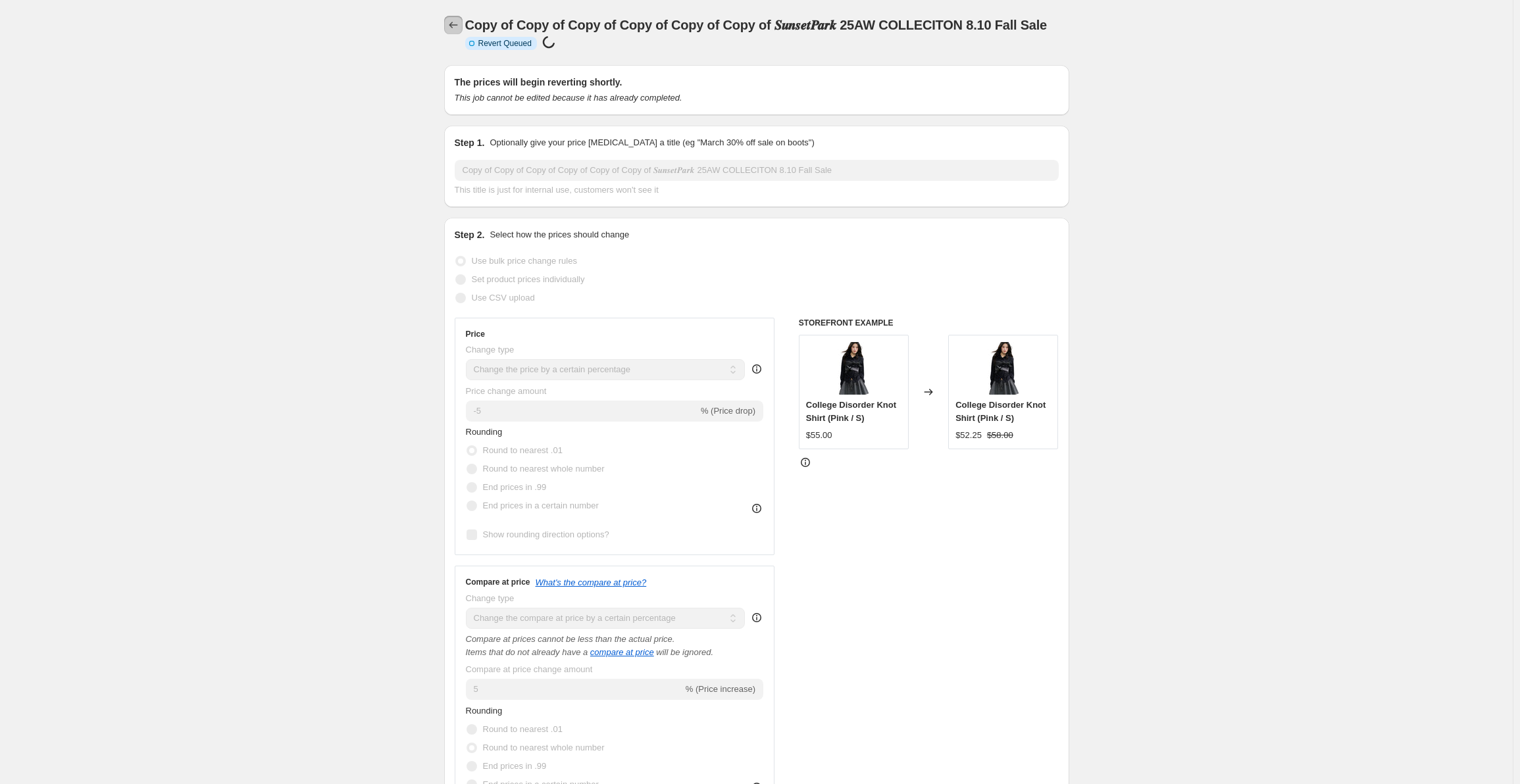
click at [458, 23] on icon "Price change jobs" at bounding box center [453, 25] width 13 height 13
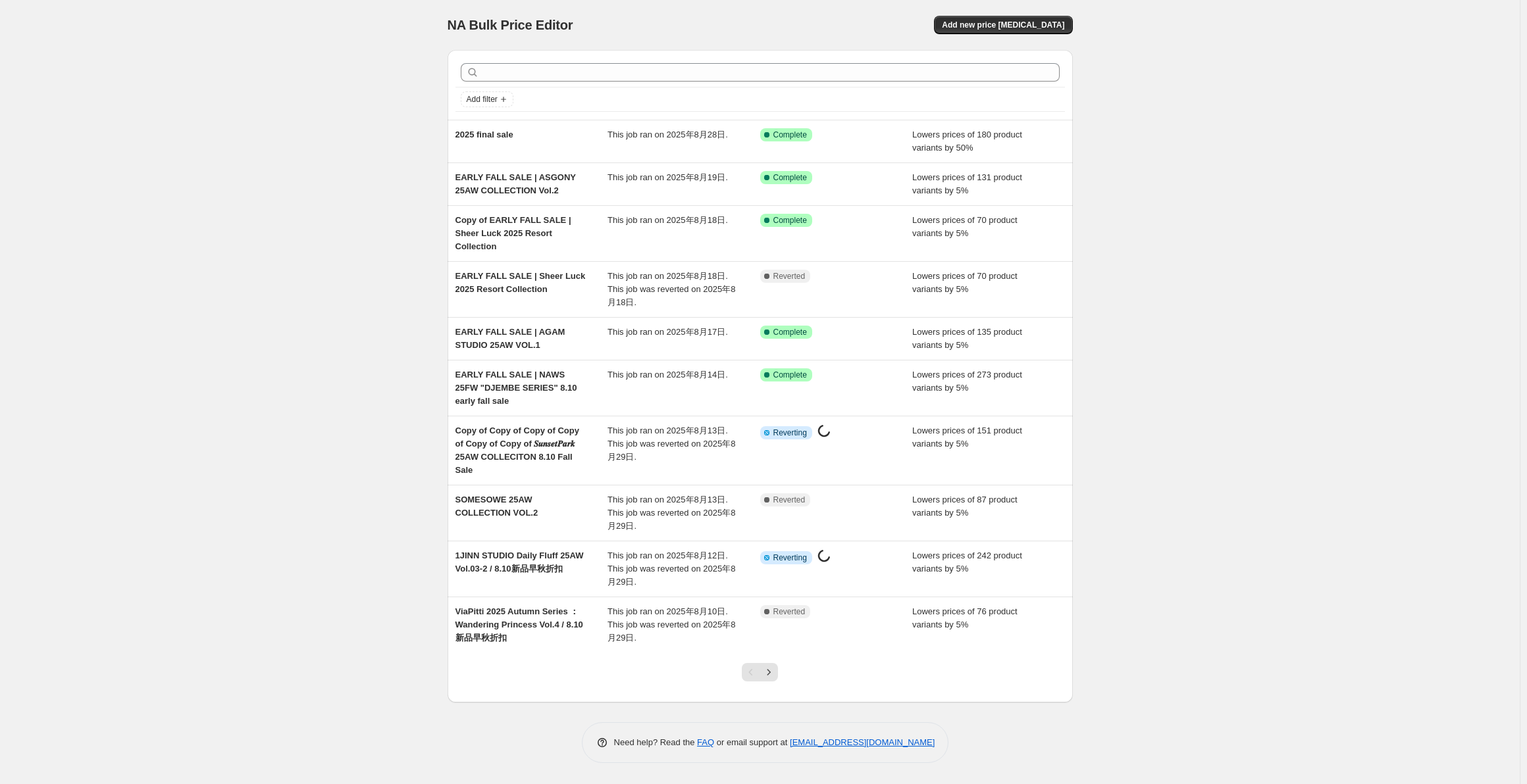
click at [623, 387] on div "This job ran on 2025年8月14日." at bounding box center [684, 387] width 153 height 39
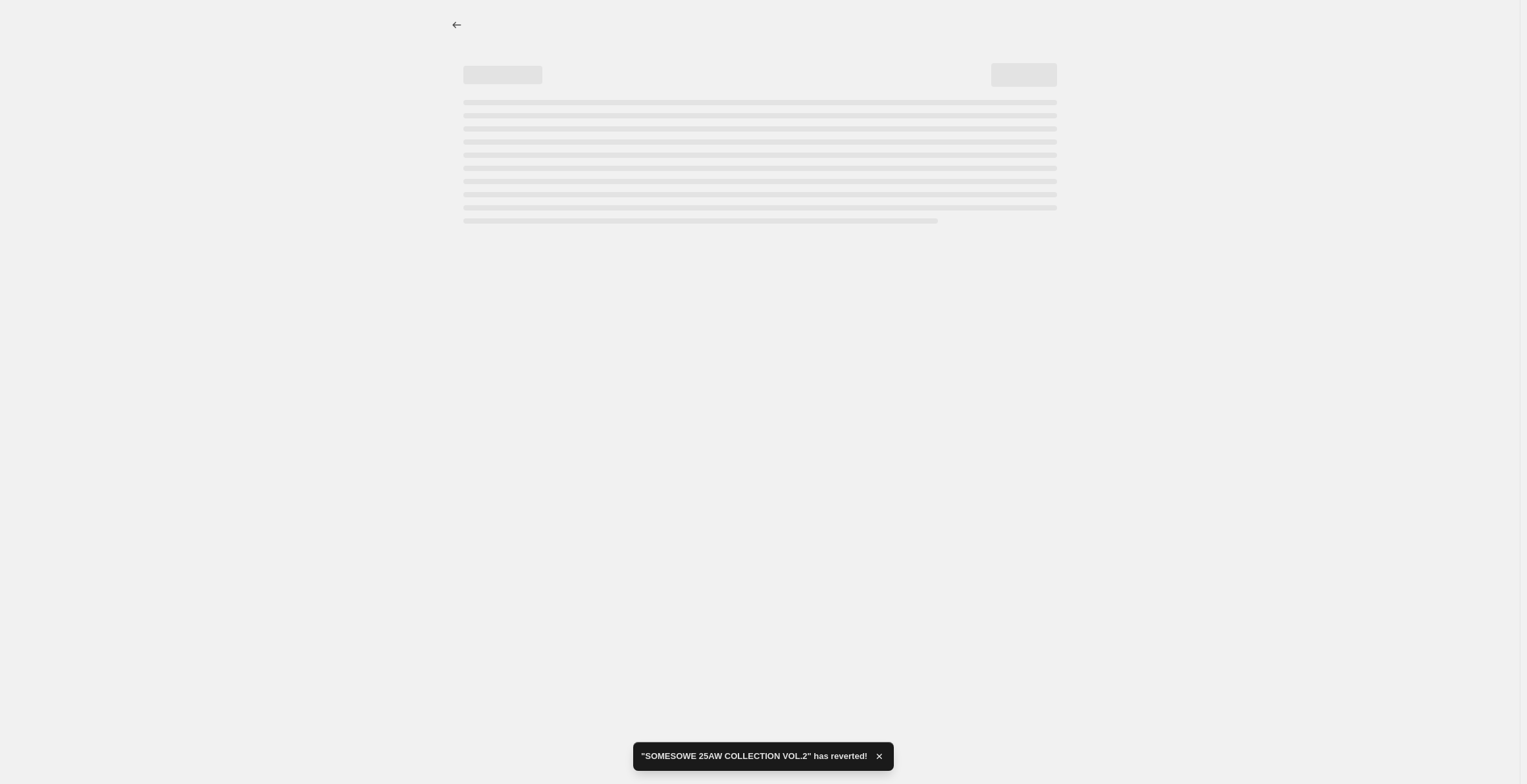
select select "percentage"
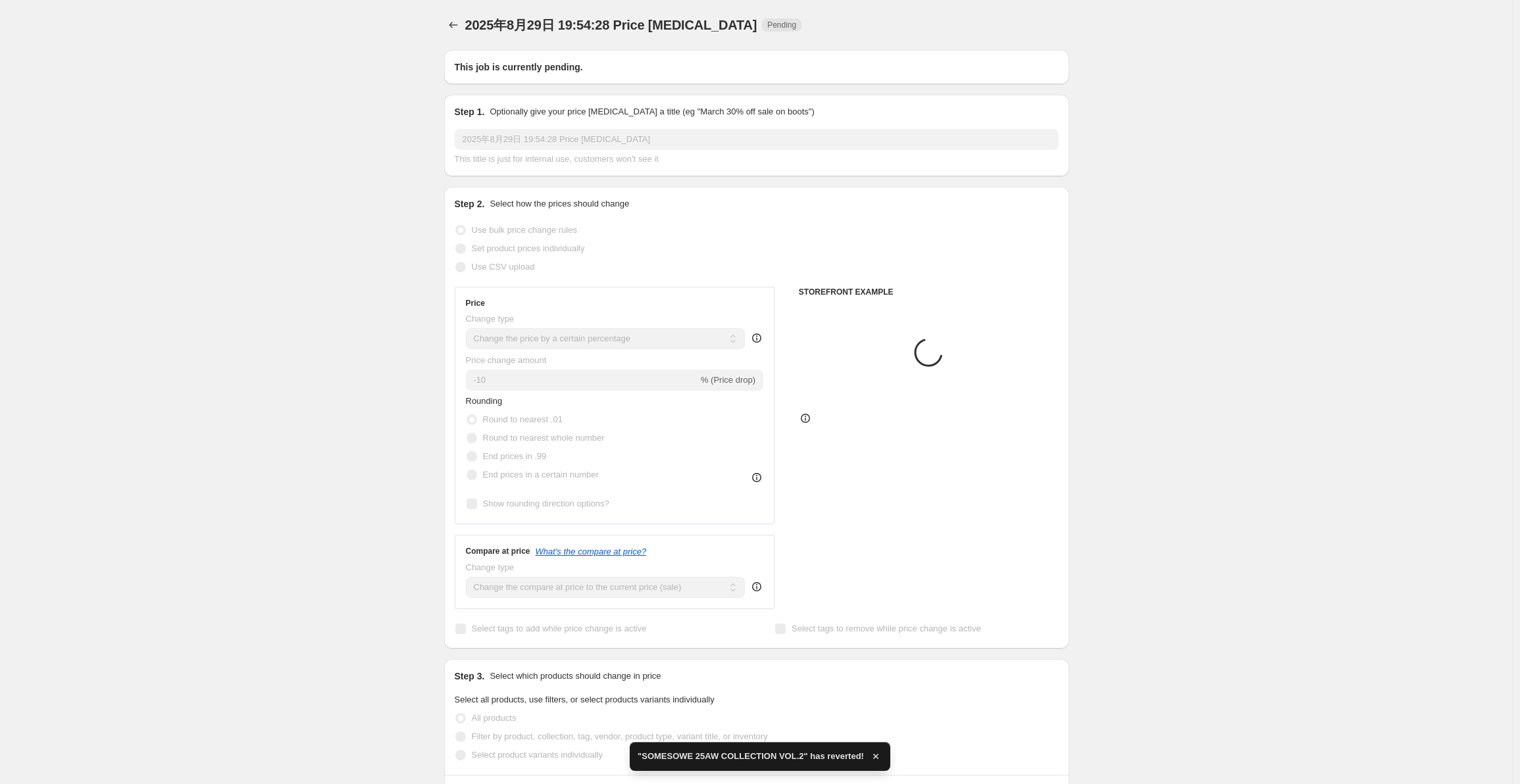
type input "EARLY FALL SALE | NAWS 25FW "DJEMBE SERIES" 8.10 early fall sale"
select select "percentage"
checkbox input "true"
radio input "false"
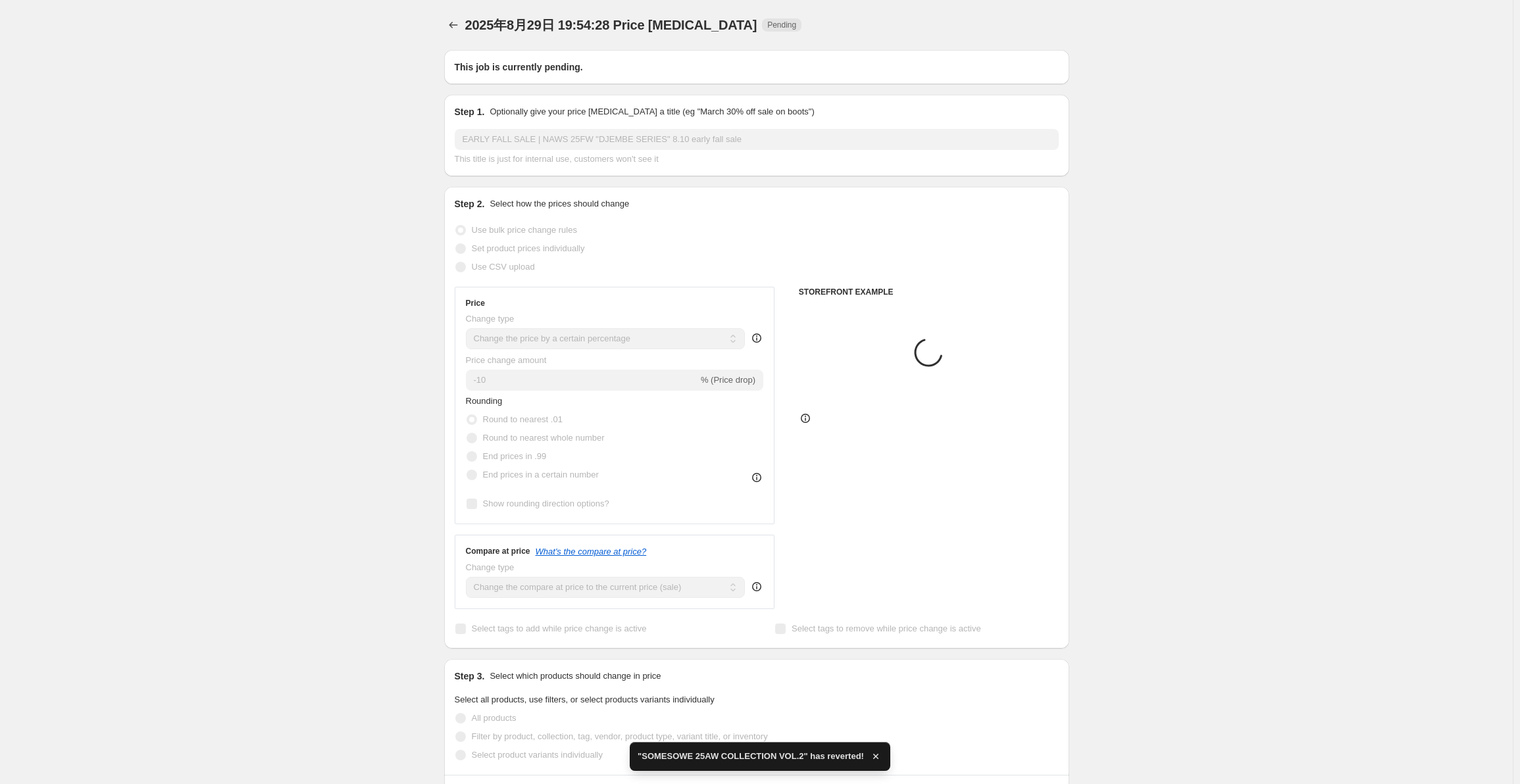
radio input "true"
select select "collection"
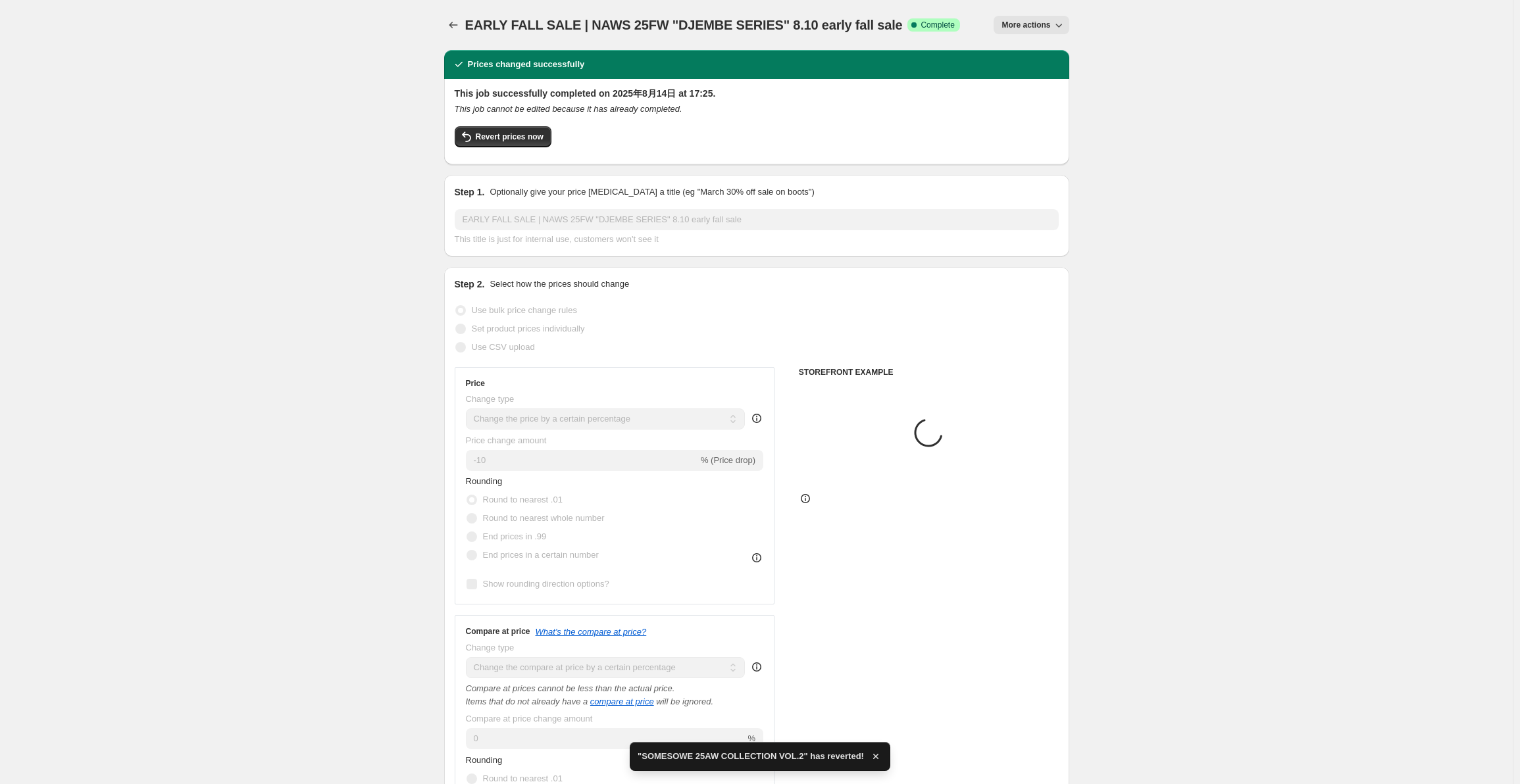
click at [491, 134] on span "Revert prices now" at bounding box center [510, 136] width 68 height 11
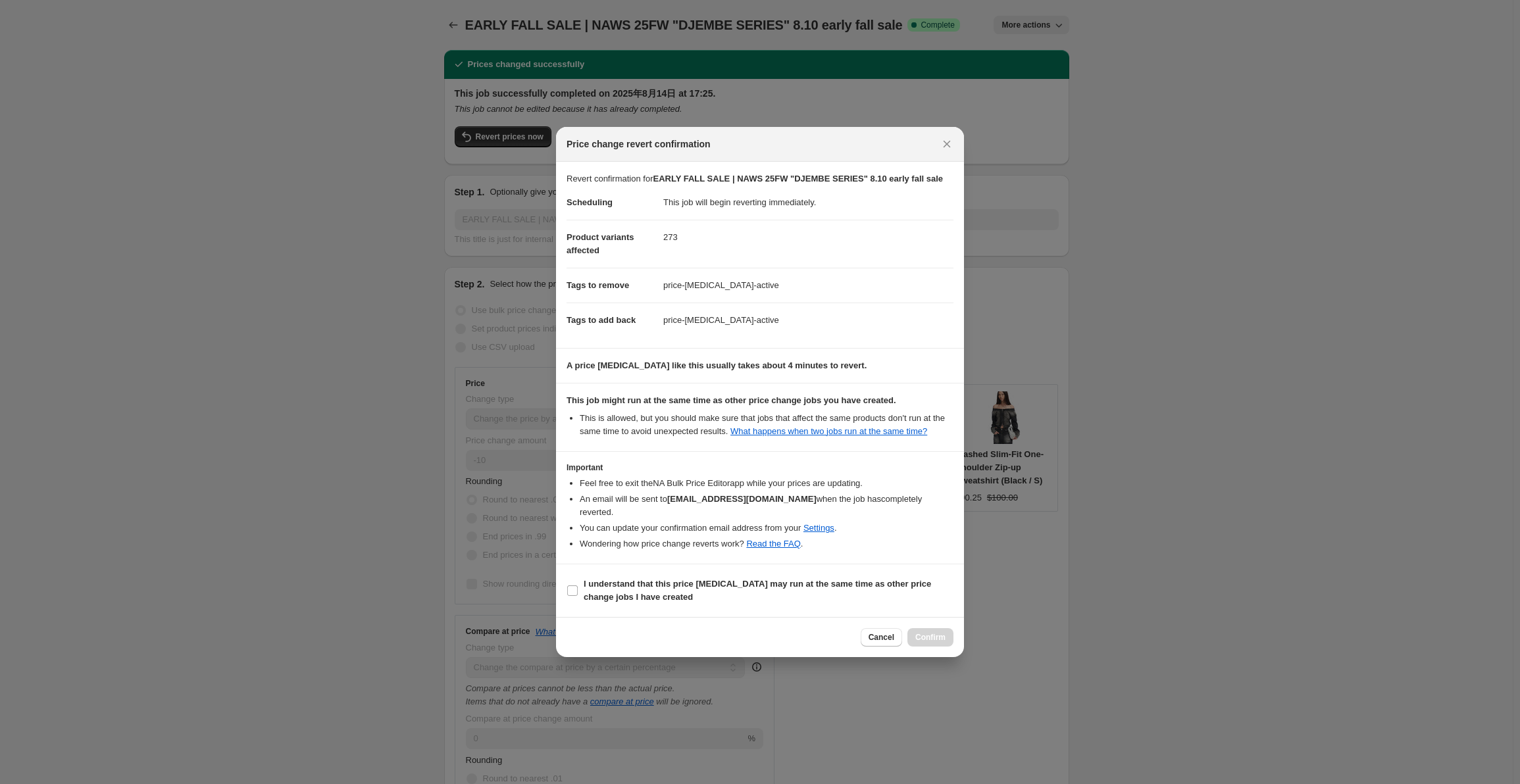
click at [604, 581] on b "I understand that this price [MEDICAL_DATA] may run at the same time as other p…" at bounding box center [758, 590] width 348 height 23
click at [578, 585] on input "I understand that this price [MEDICAL_DATA] may run at the same time as other p…" at bounding box center [572, 590] width 11 height 11
checkbox input "true"
click at [932, 633] on span "Confirm" at bounding box center [930, 638] width 30 height 11
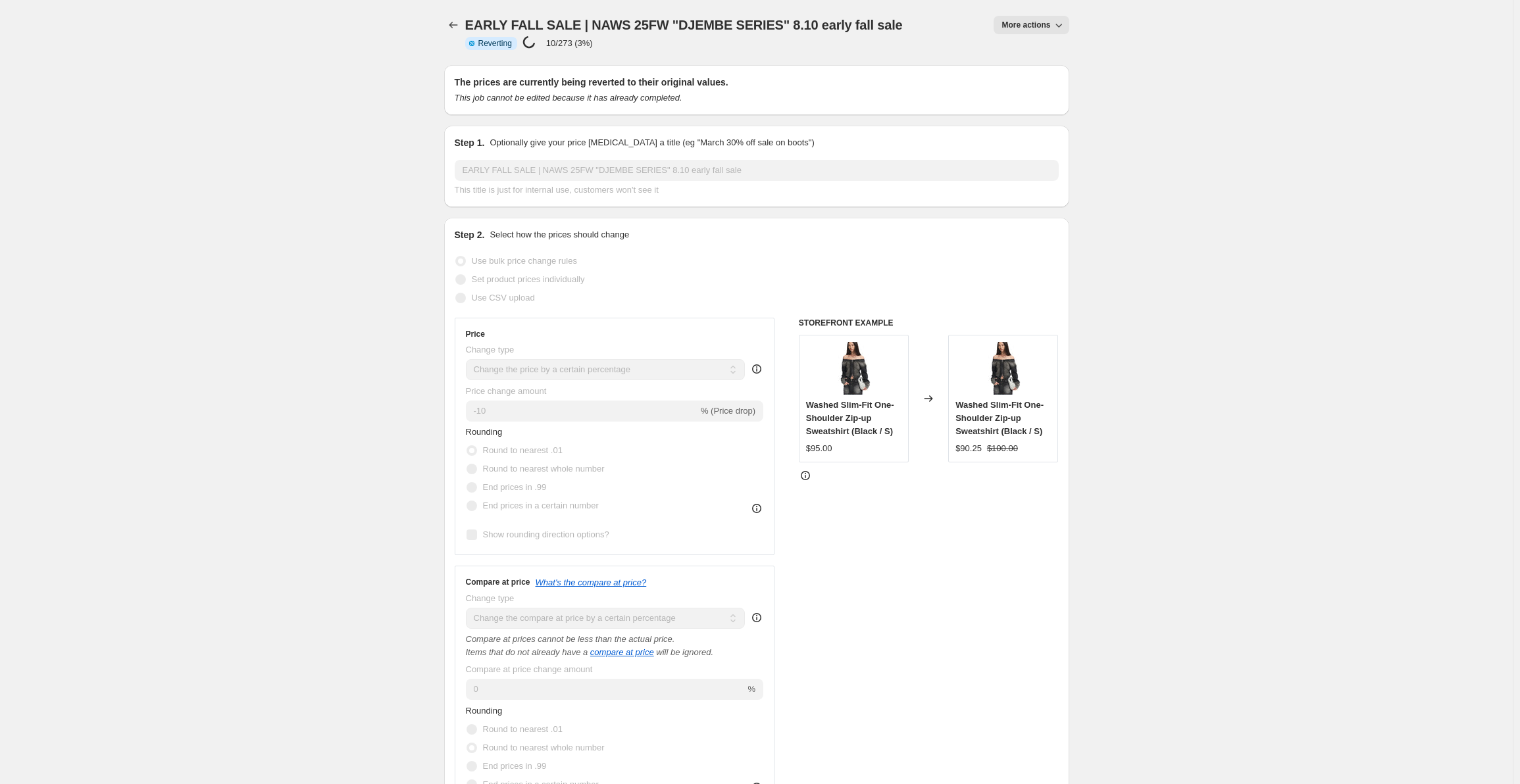
click at [459, 23] on icon "Price change jobs" at bounding box center [453, 25] width 13 height 13
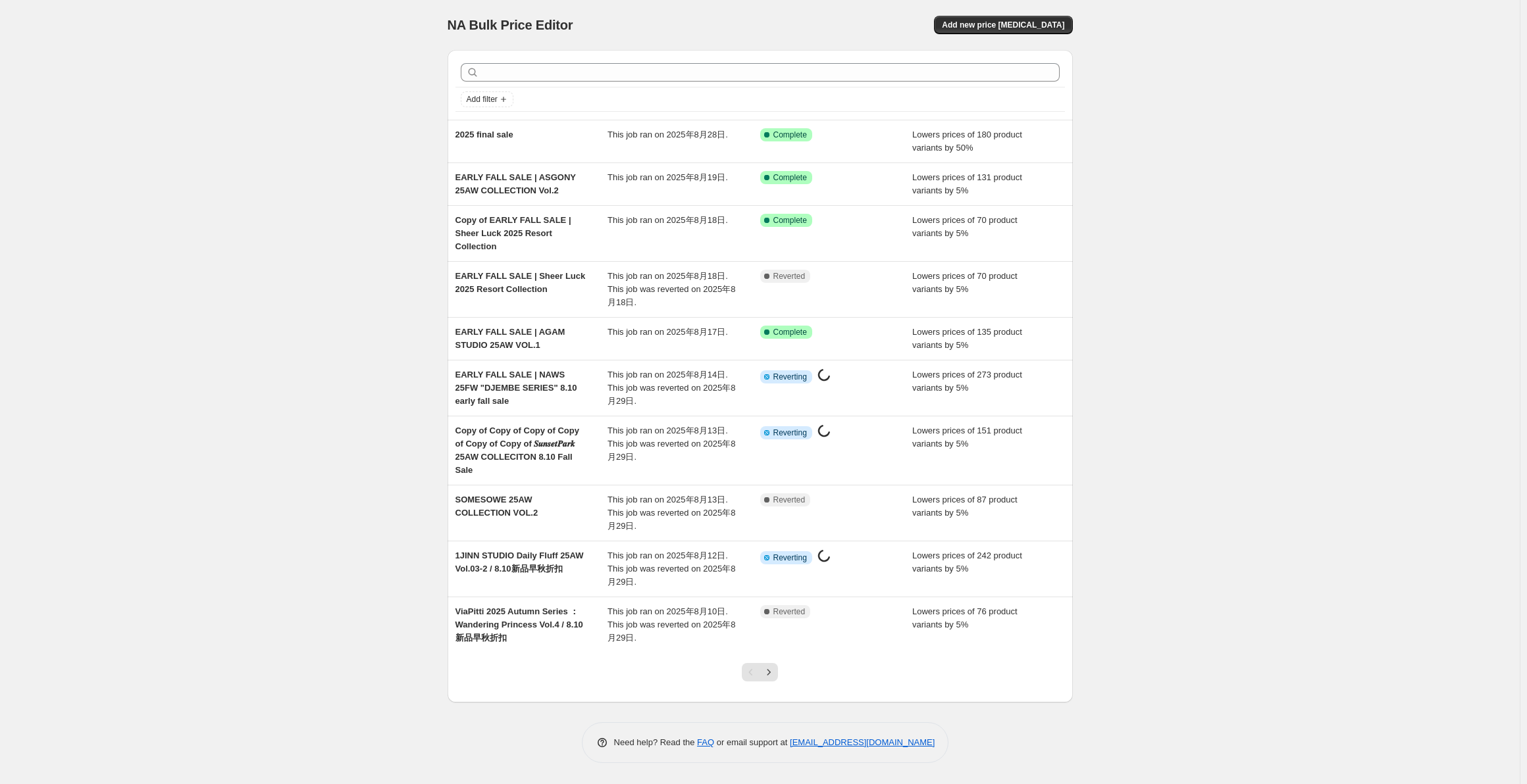
click at [579, 326] on div "EARLY FALL SALE | AGAM STUDIO 25AW VOL.1" at bounding box center [532, 339] width 153 height 27
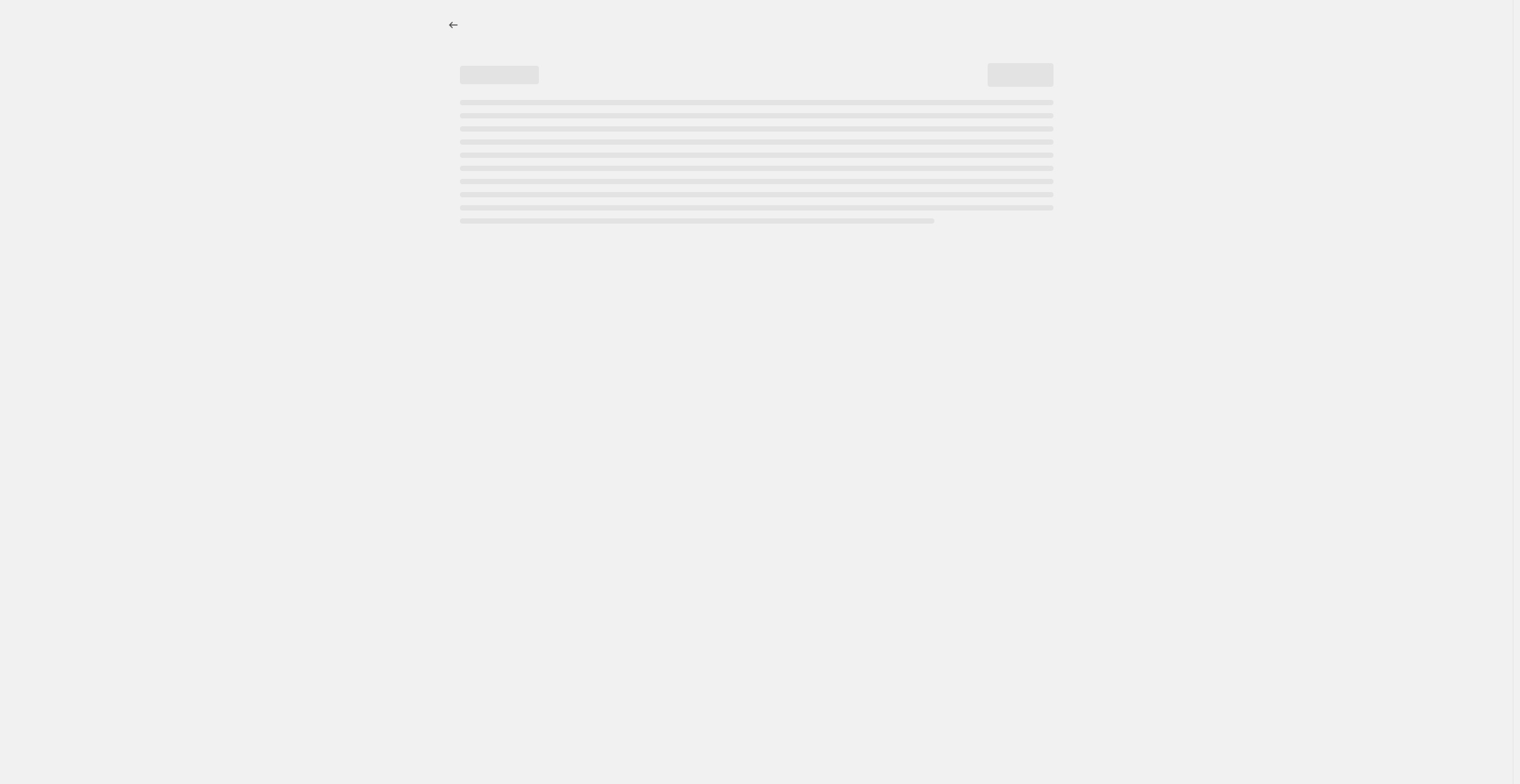
select select "percentage"
select select "collection"
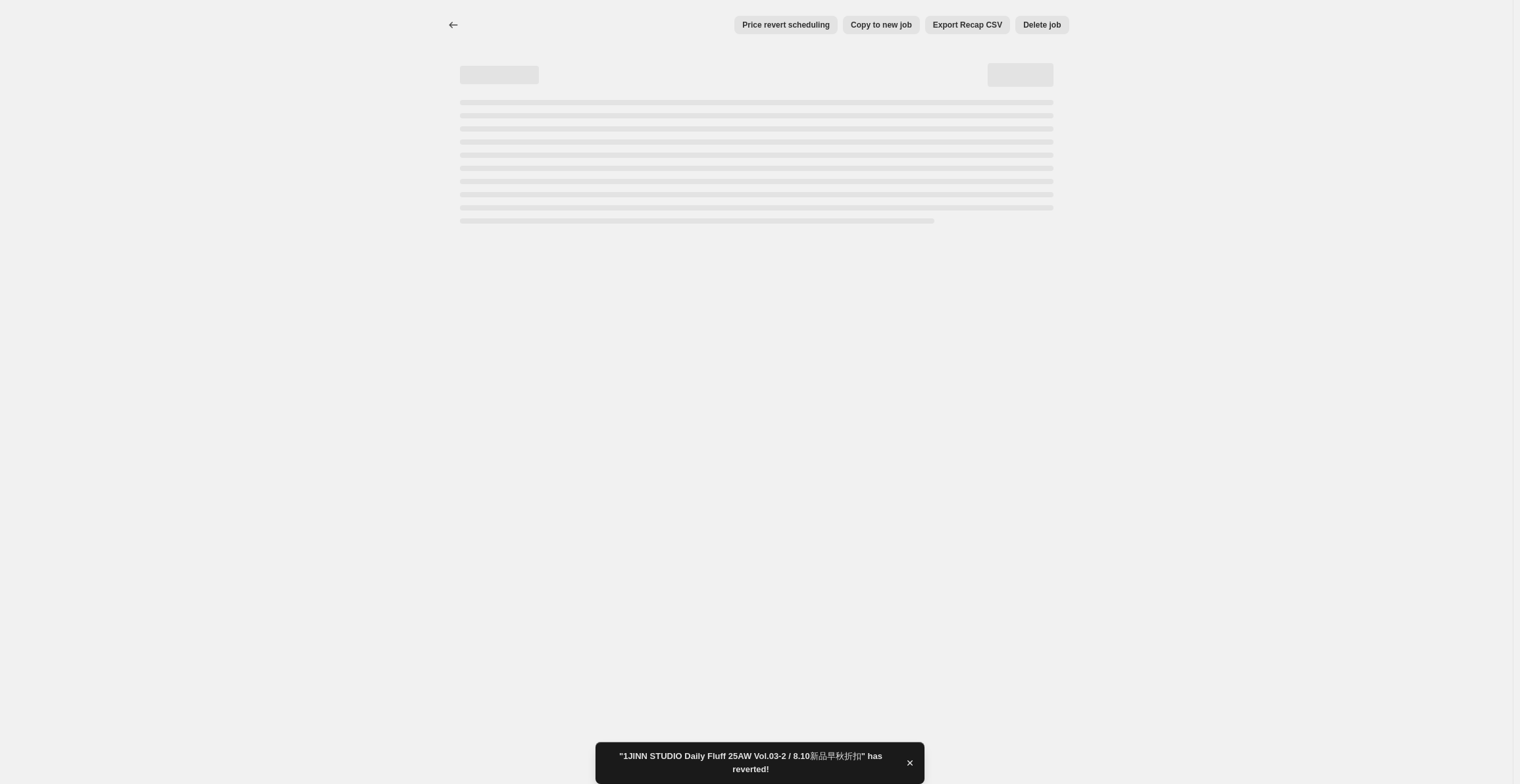
select select "percentage"
select select "collection"
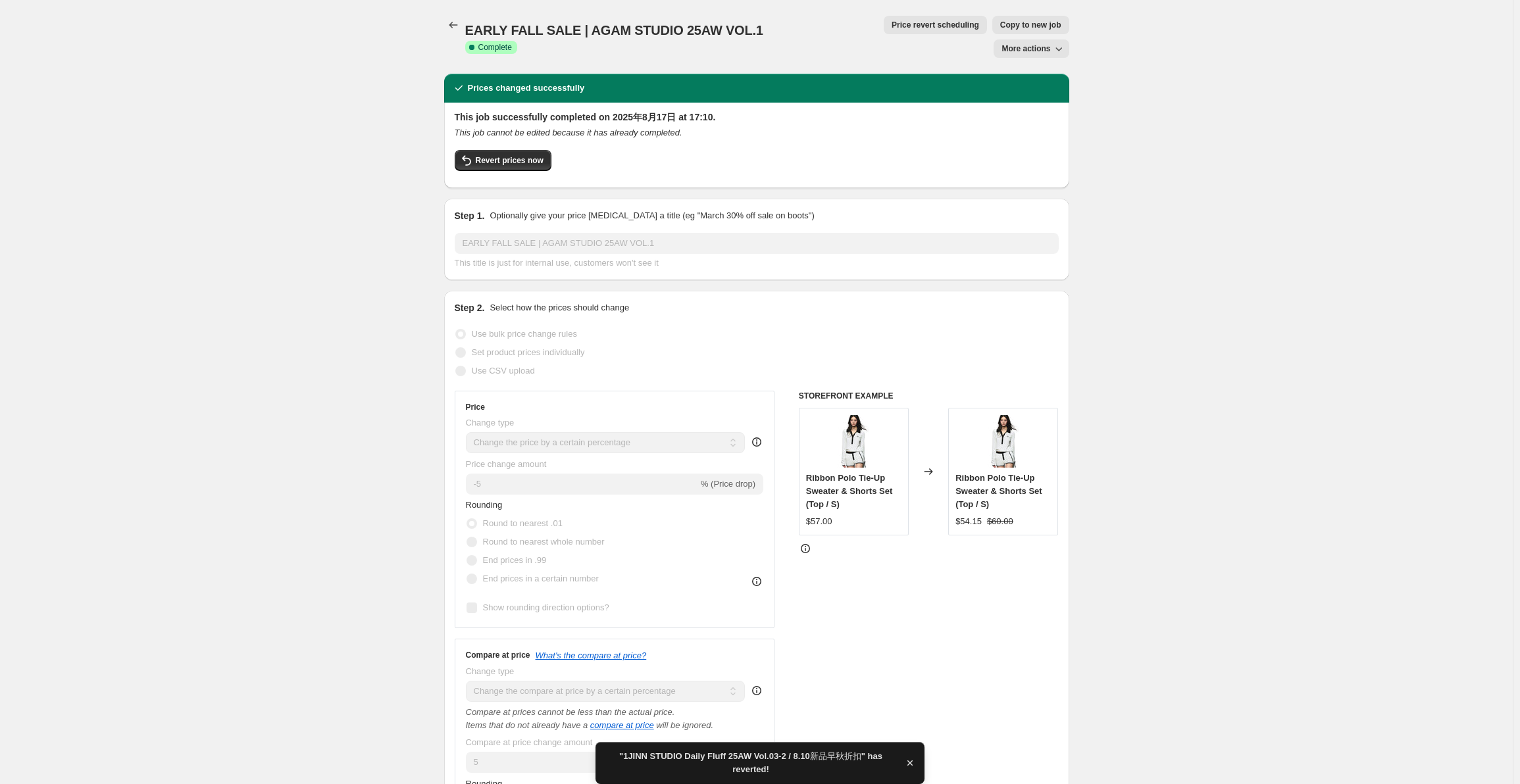
click at [516, 159] on span "Revert prices now" at bounding box center [510, 160] width 68 height 11
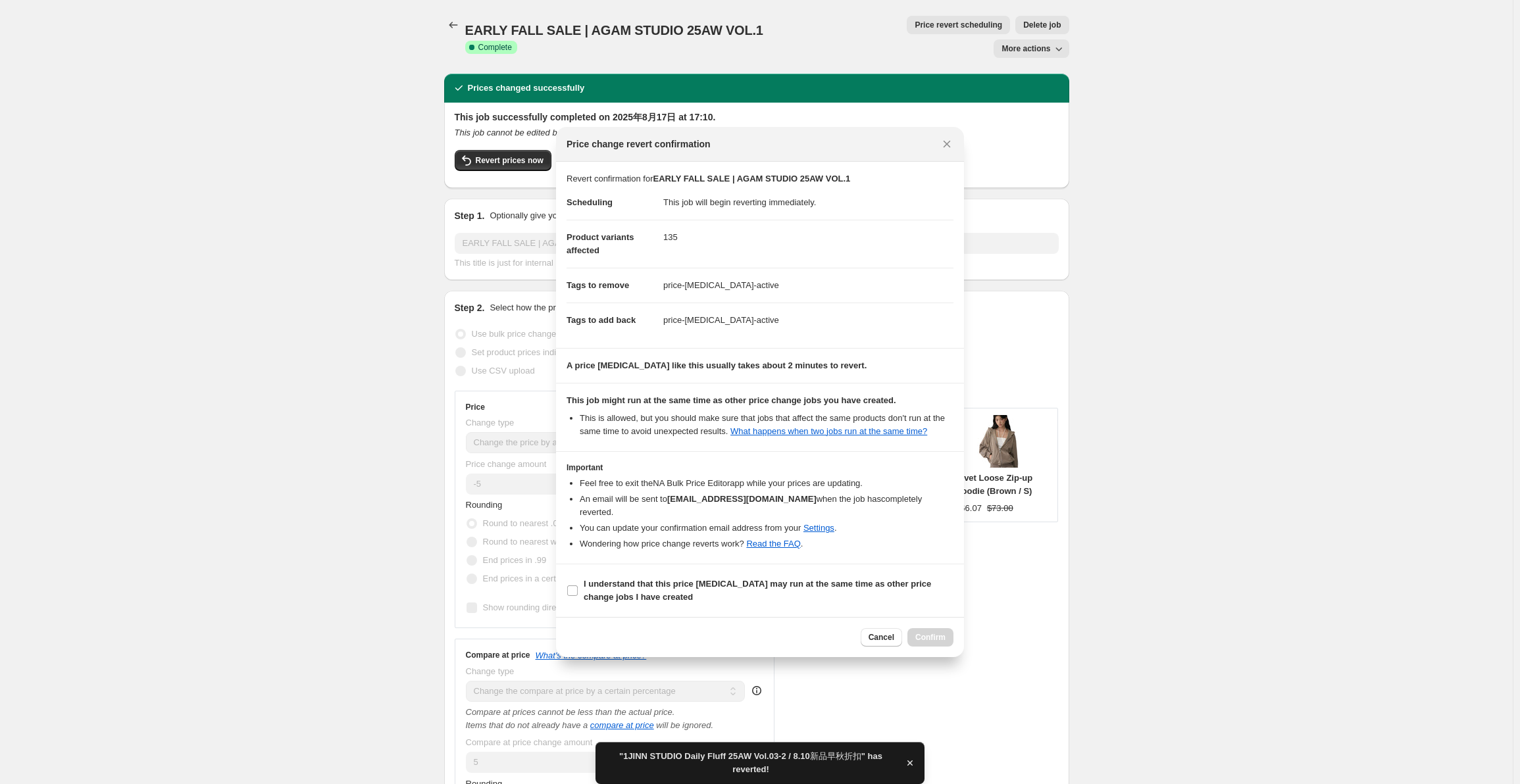
click at [625, 579] on b "I understand that this price [MEDICAL_DATA] may run at the same time as other p…" at bounding box center [758, 590] width 348 height 23
click at [578, 585] on input "I understand that this price [MEDICAL_DATA] may run at the same time as other p…" at bounding box center [572, 590] width 11 height 11
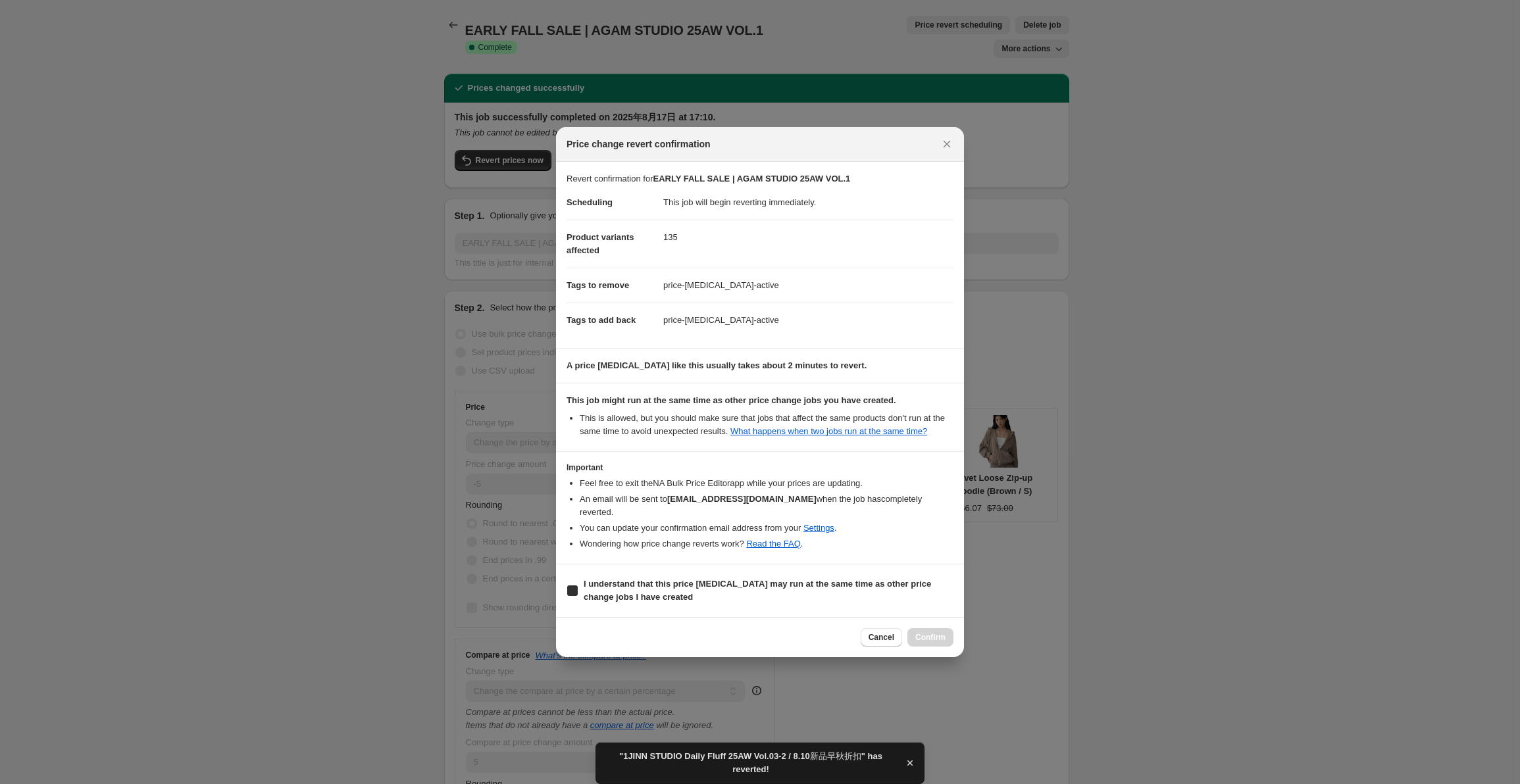
checkbox input "true"
click at [942, 633] on span "Confirm" at bounding box center [930, 638] width 30 height 11
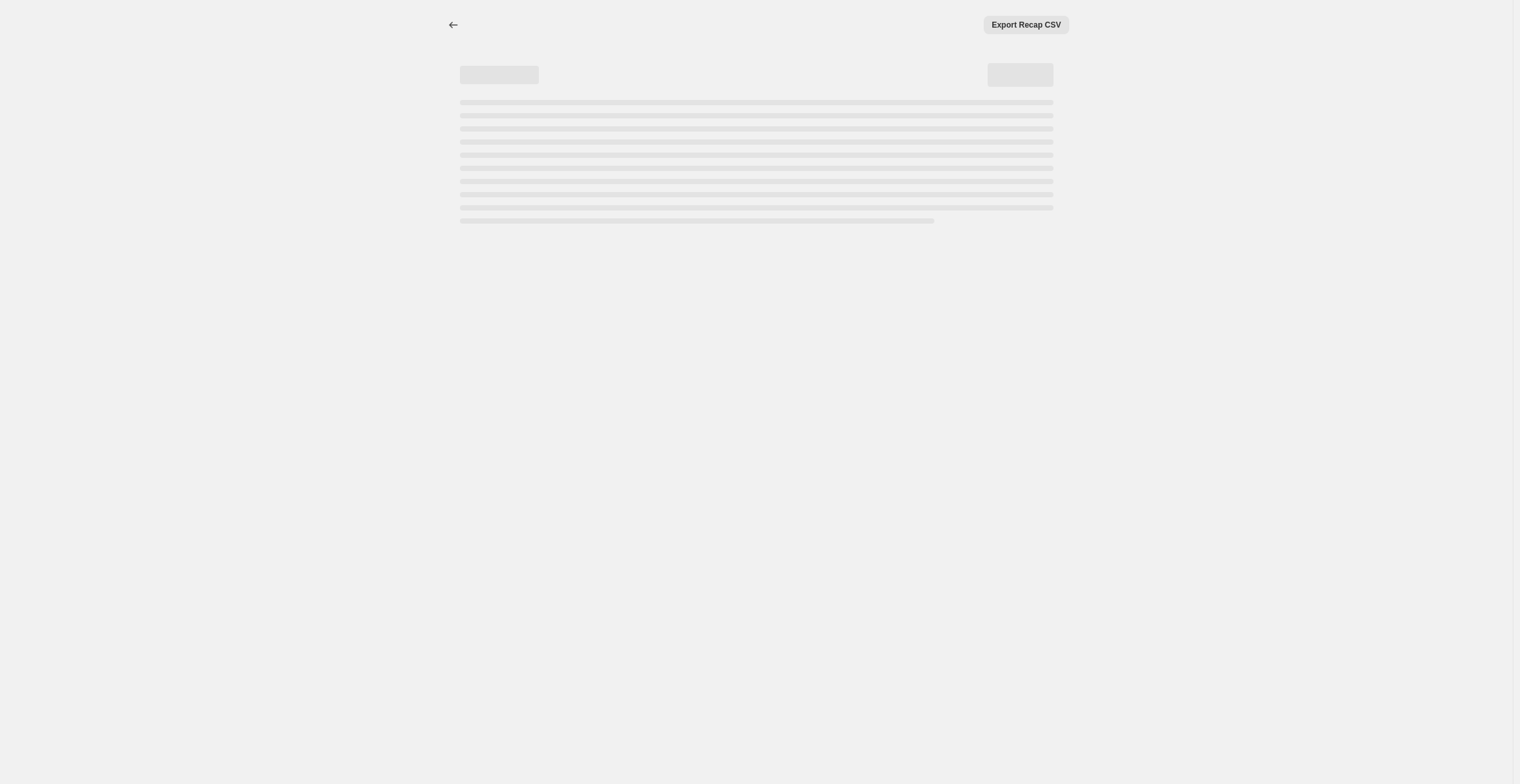
select select "percentage"
select select "collection"
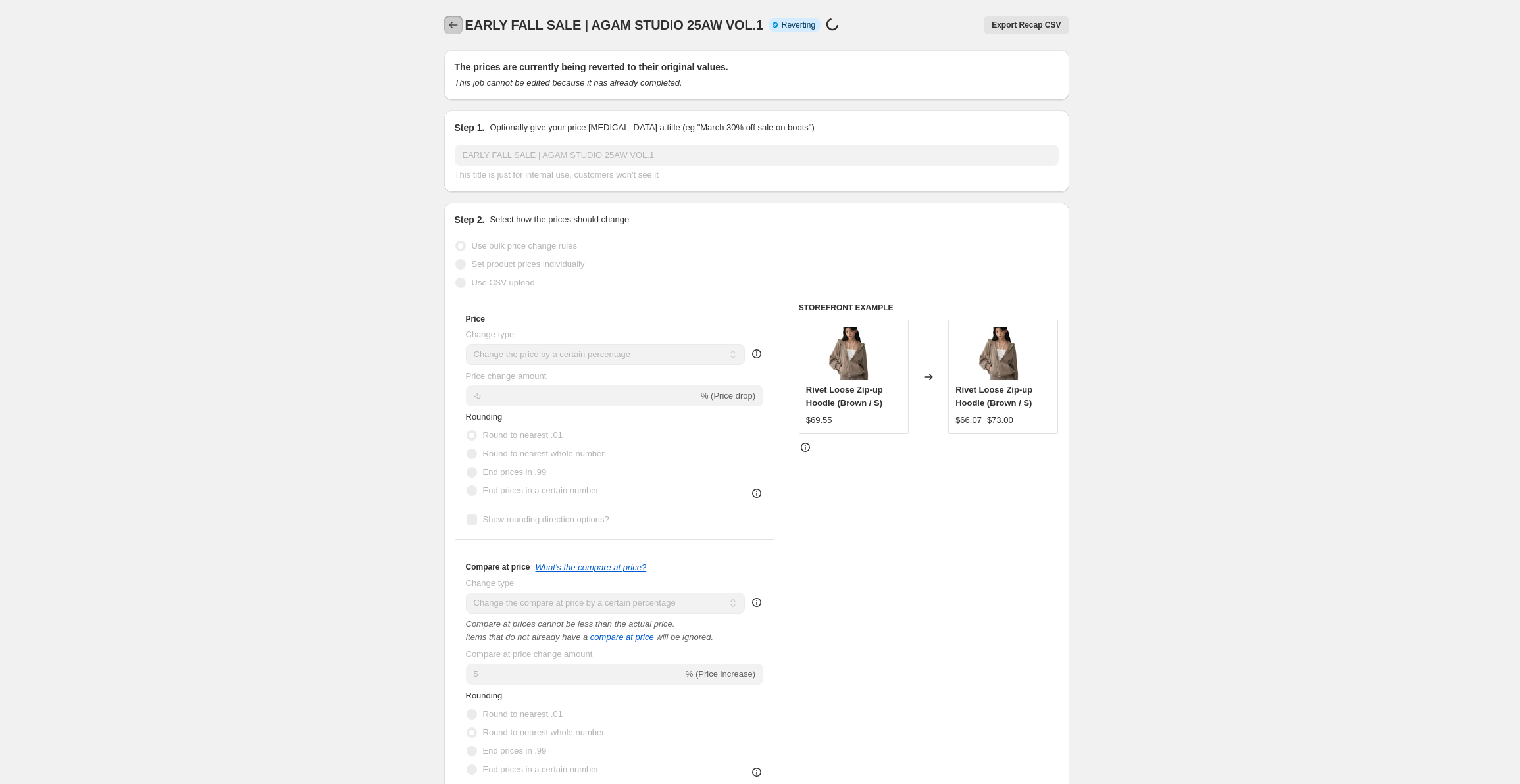
click at [453, 22] on icon "Price change jobs" at bounding box center [453, 25] width 13 height 13
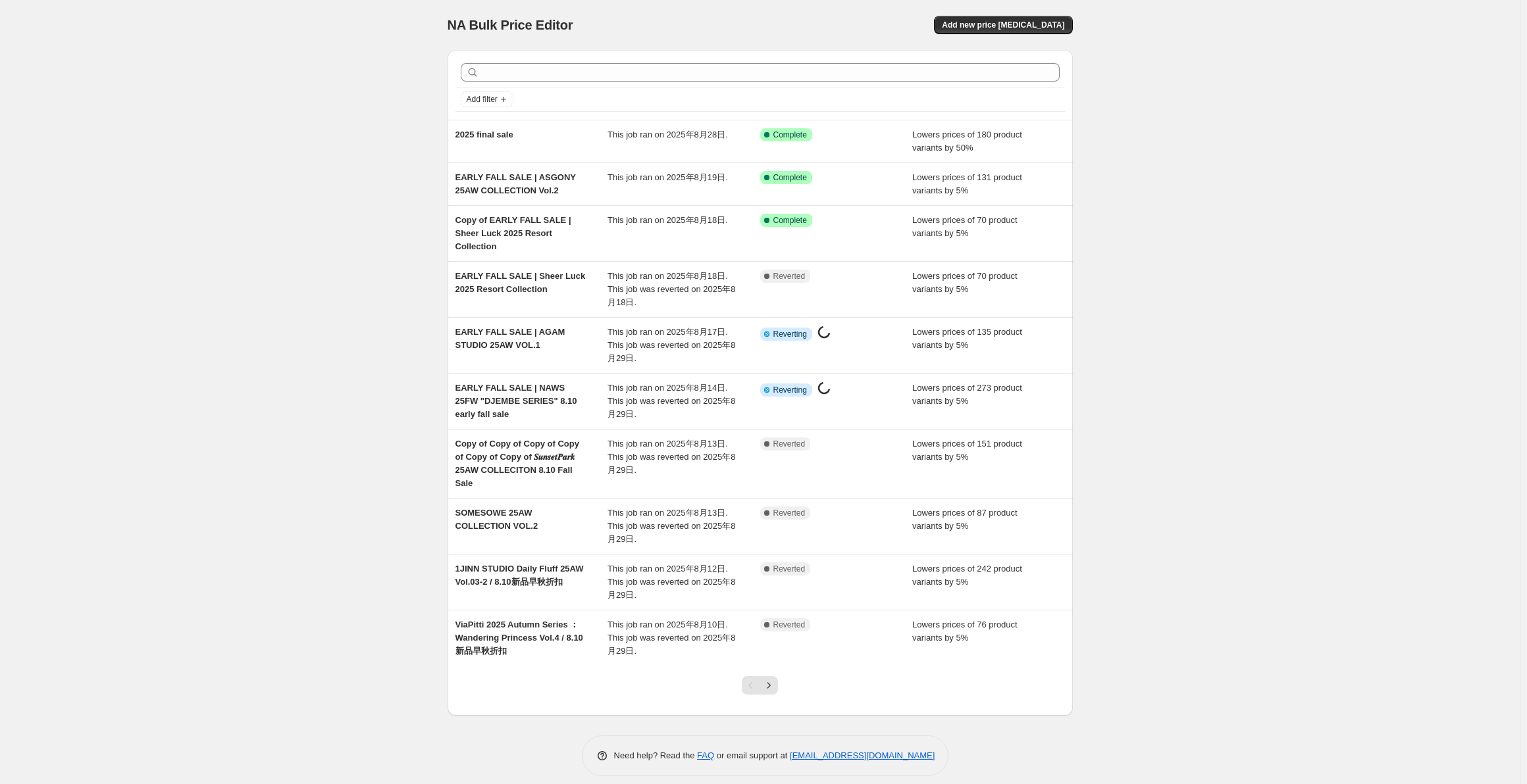
click at [576, 231] on div "Copy of EARLY FALL SALE | Sheer Luck 2025 Resort Collection" at bounding box center [532, 233] width 153 height 39
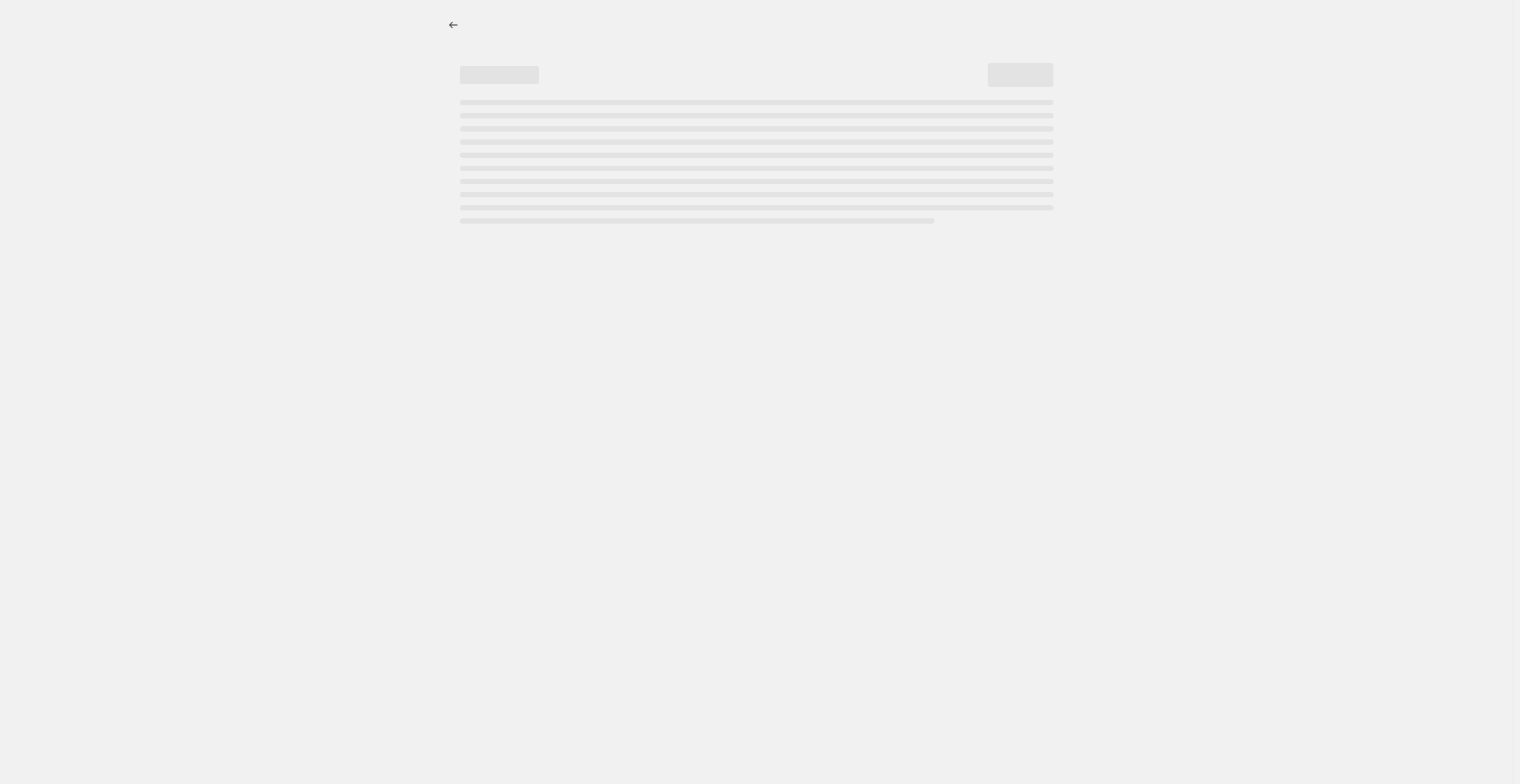
select select "percentage"
select select "collection"
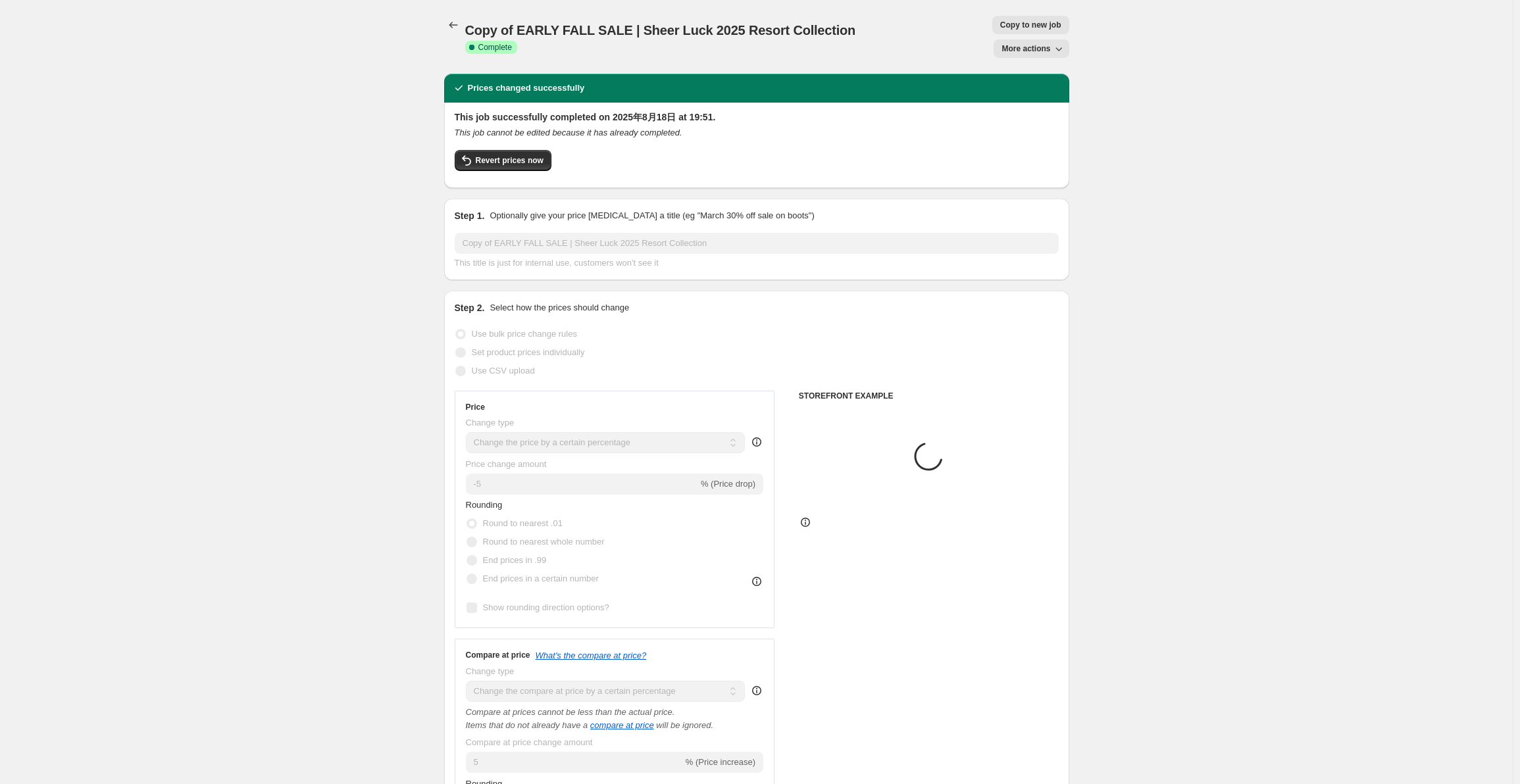
click at [535, 155] on span "Revert prices now" at bounding box center [510, 160] width 68 height 11
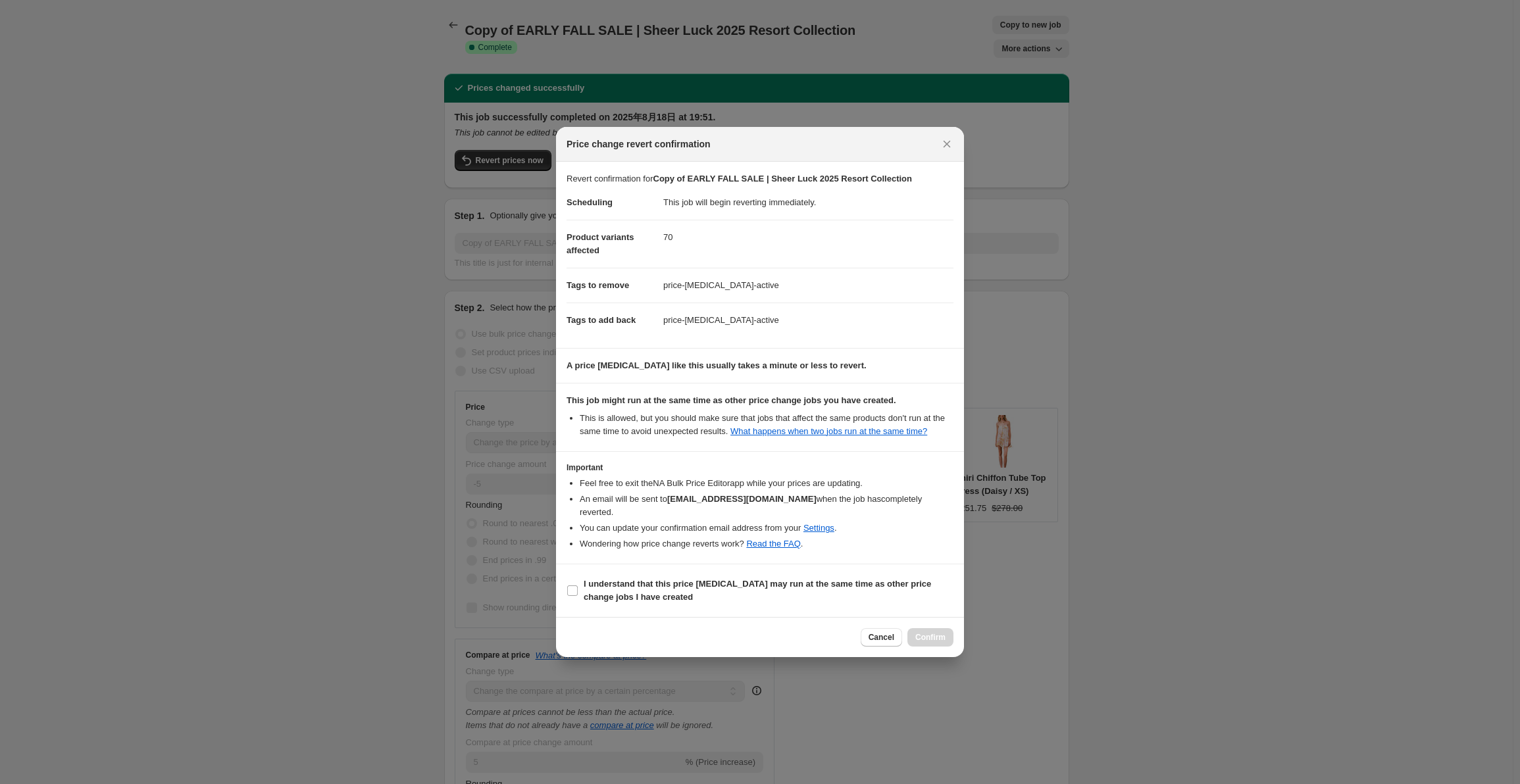
click at [588, 584] on span "I understand that this price [MEDICAL_DATA] may run at the same time as other p…" at bounding box center [768, 591] width 370 height 27
click at [578, 585] on input "I understand that this price [MEDICAL_DATA] may run at the same time as other p…" at bounding box center [572, 590] width 11 height 11
checkbox input "true"
click at [940, 633] on span "Confirm" at bounding box center [930, 638] width 30 height 11
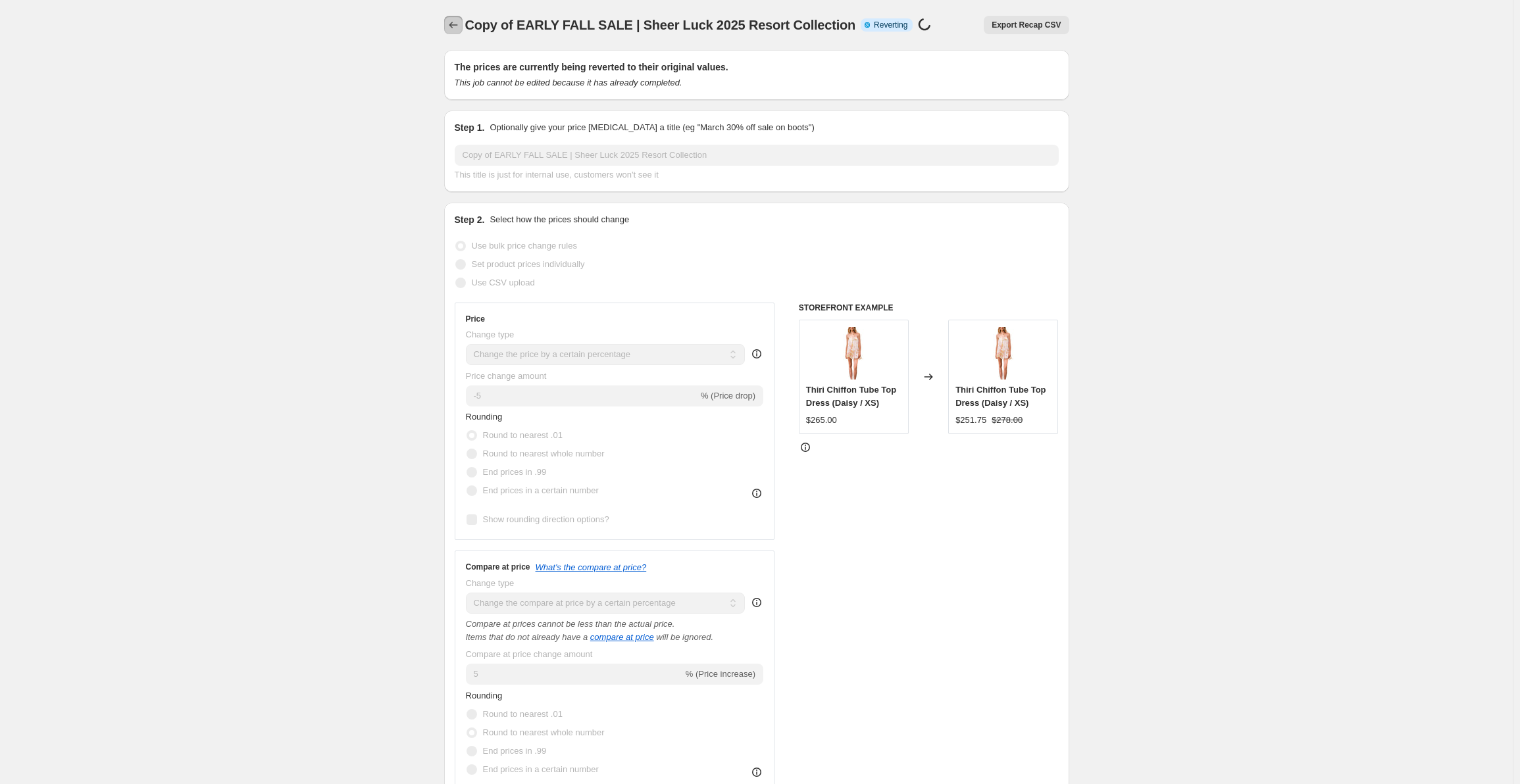
click at [452, 21] on icon "Price change jobs" at bounding box center [453, 25] width 13 height 13
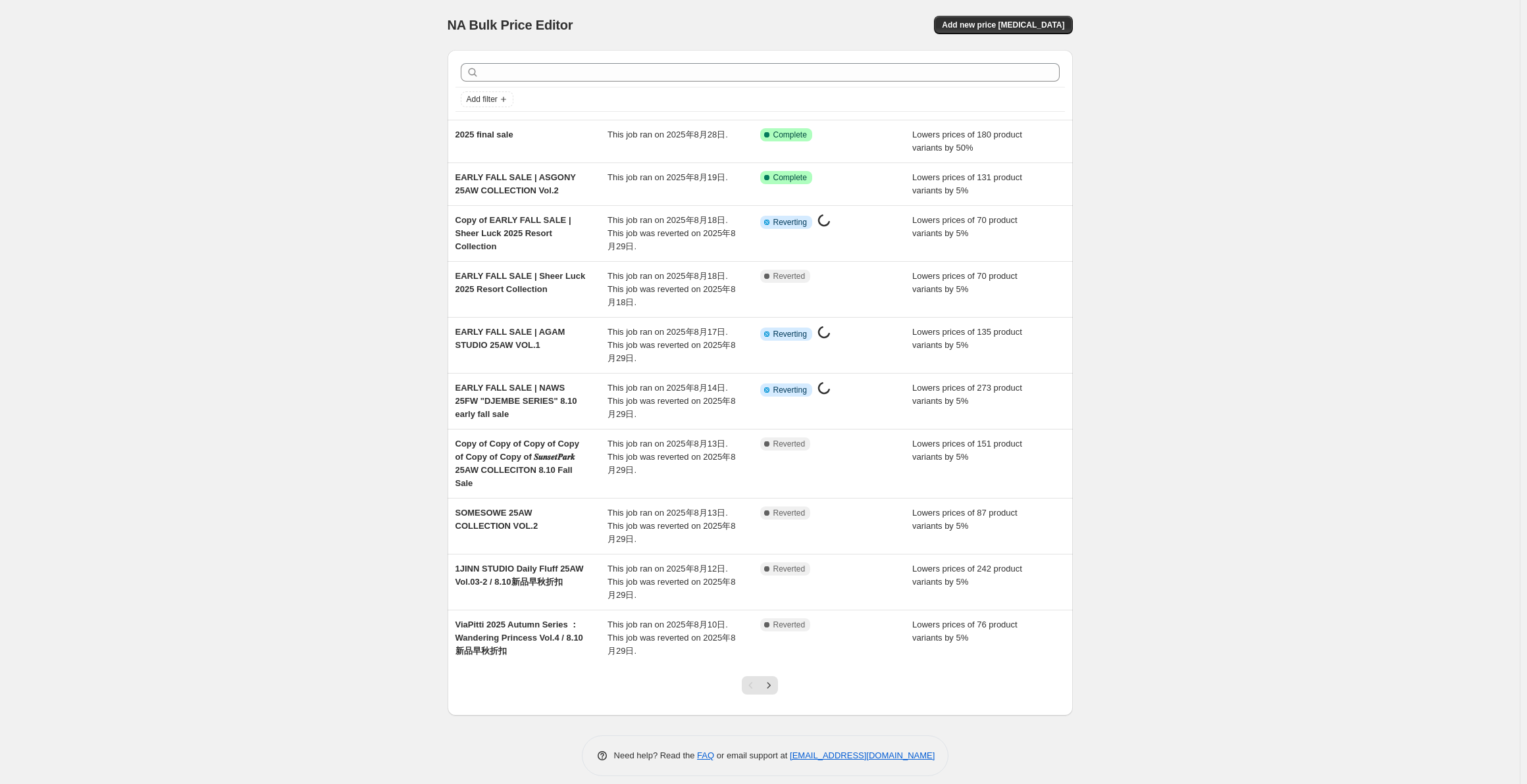
click at [593, 169] on div "EARLY FALL SALE | ASGONY 25AW COLLECTION Vol.2 This job ran on 2025年8月19日. Succ…" at bounding box center [760, 184] width 625 height 42
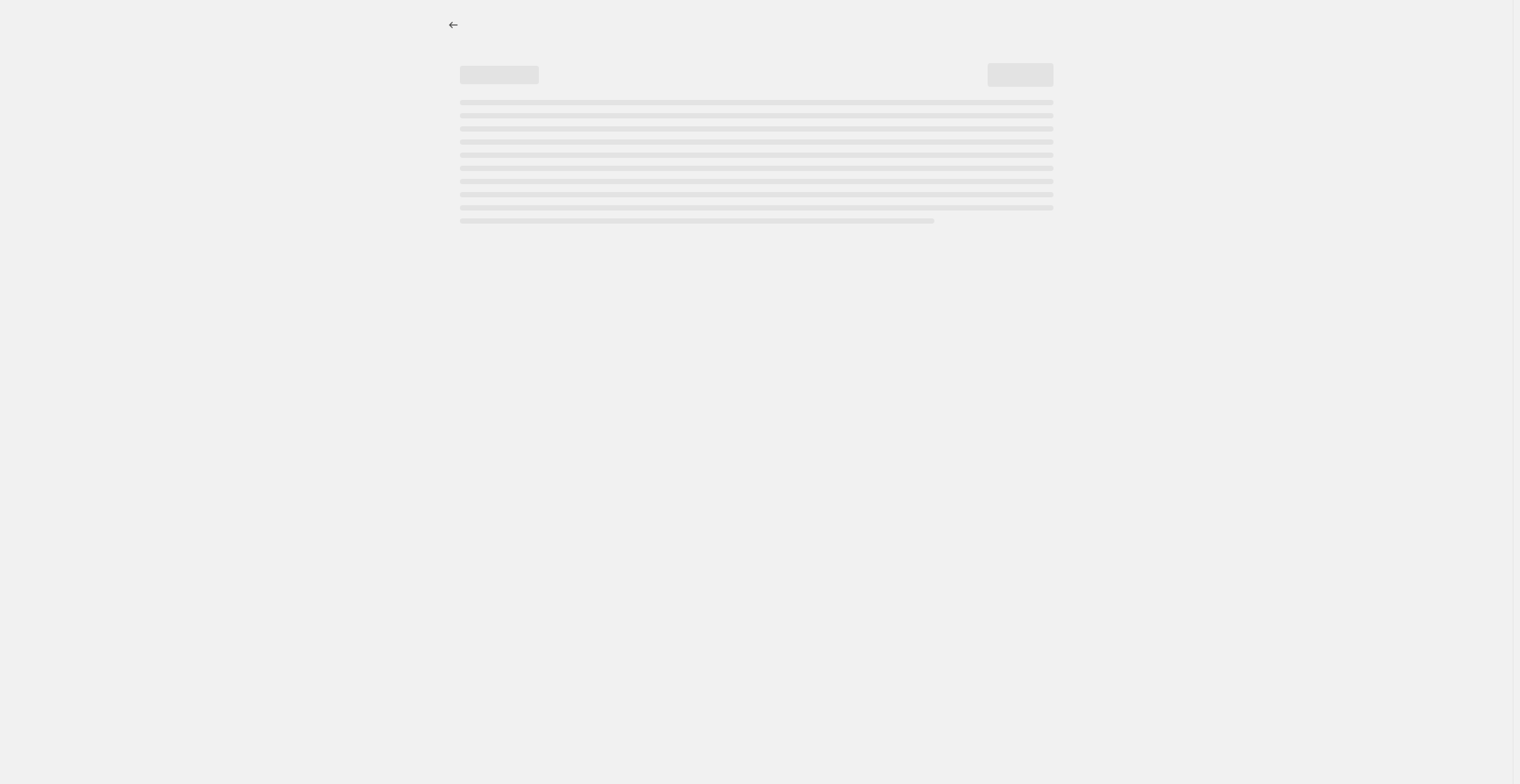
select select "percentage"
select select "collection"
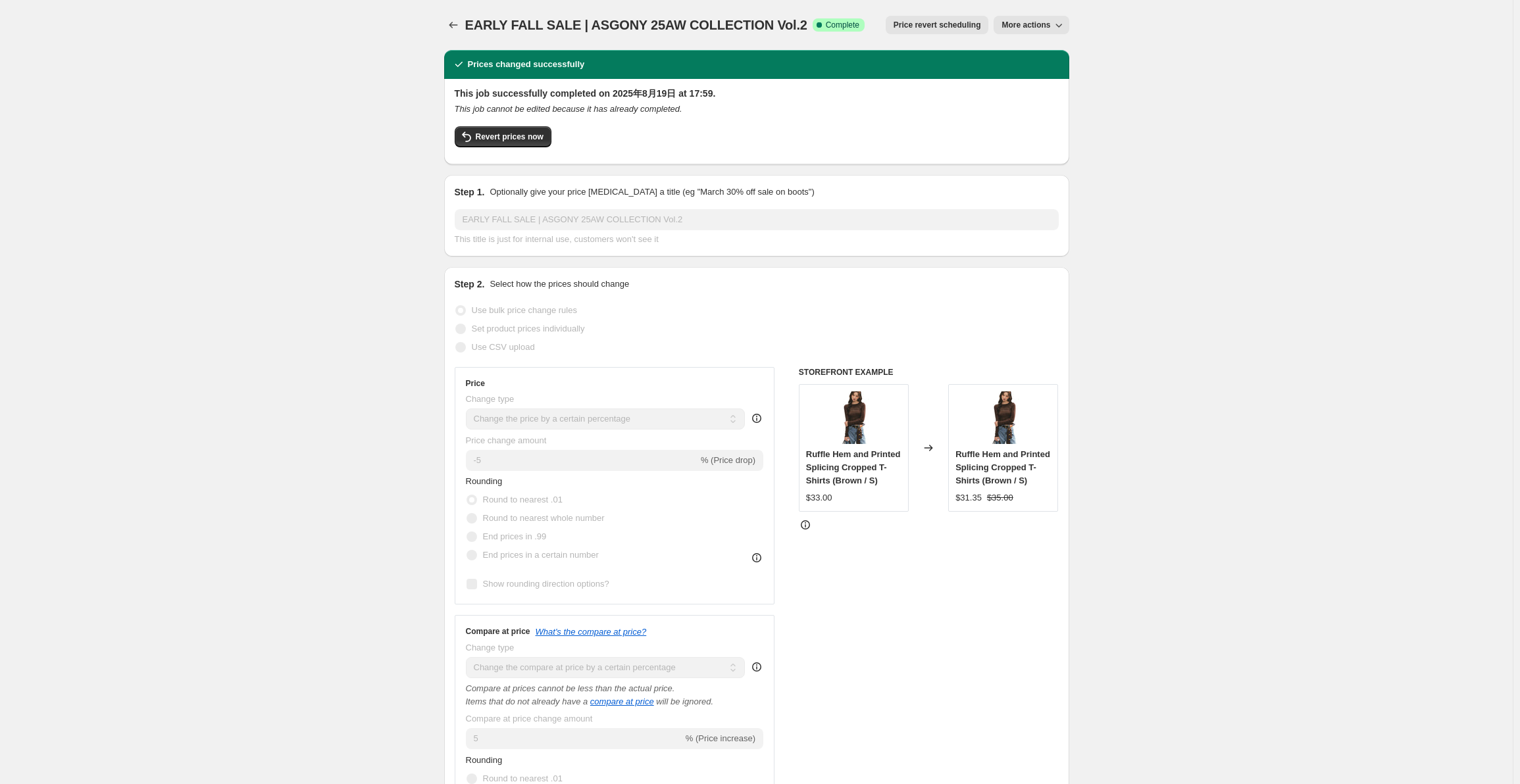
click at [485, 138] on span "Revert prices now" at bounding box center [510, 136] width 68 height 11
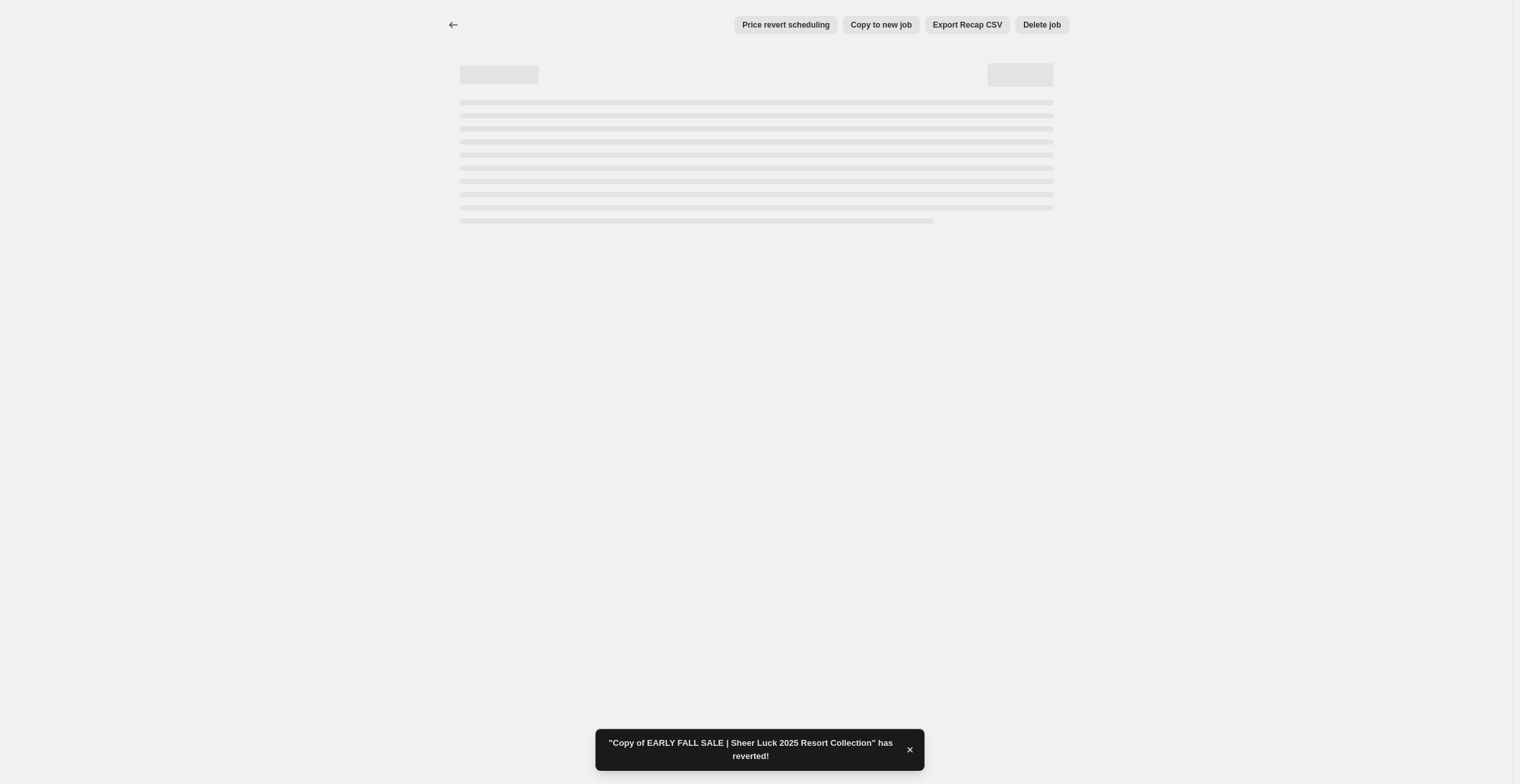
select select "percentage"
select select "collection"
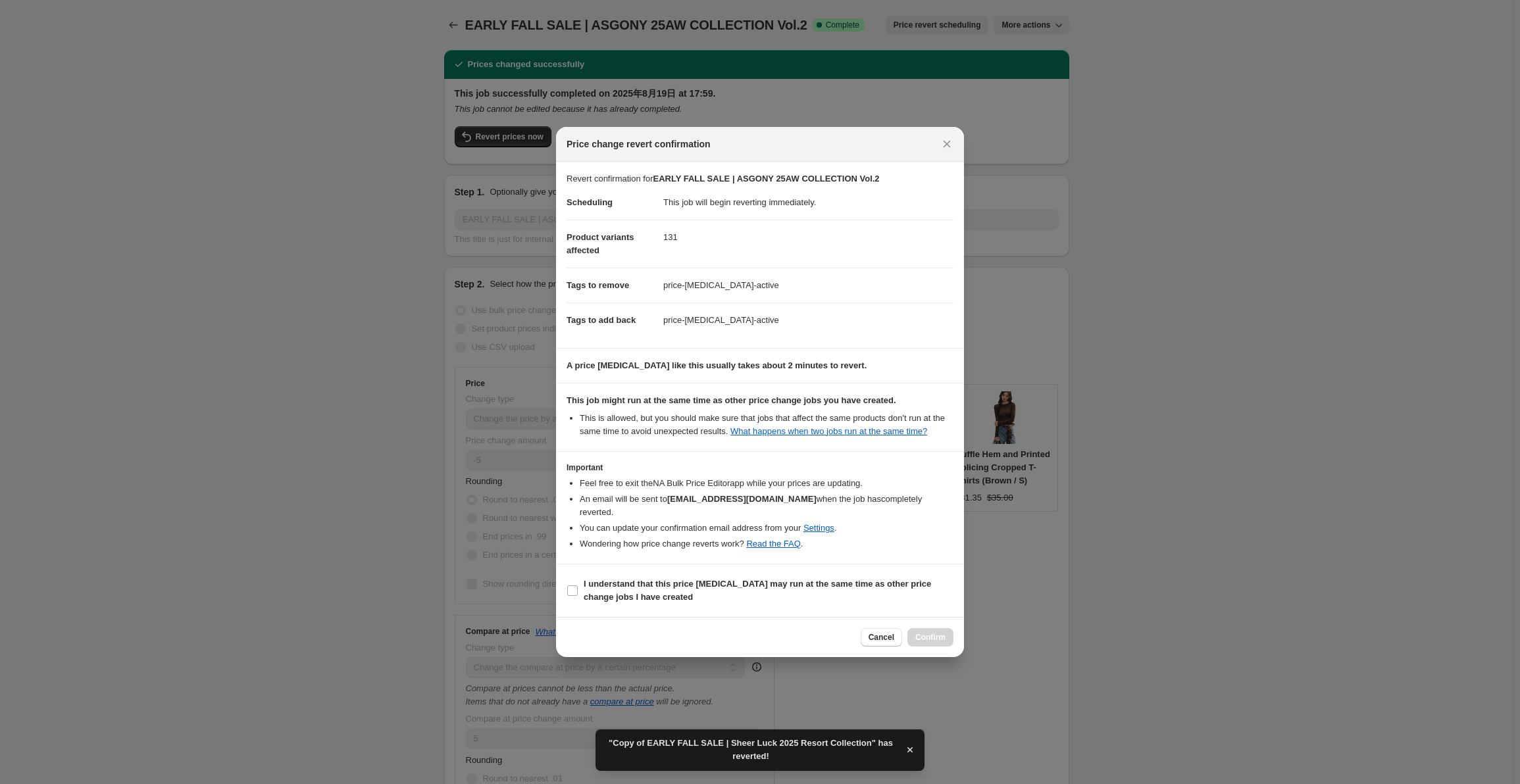
click at [619, 586] on b "I understand that this price [MEDICAL_DATA] may run at the same time as other p…" at bounding box center [758, 590] width 348 height 23
click at [578, 586] on input "I understand that this price [MEDICAL_DATA] may run at the same time as other p…" at bounding box center [572, 590] width 11 height 11
checkbox input "true"
click at [930, 633] on span "Confirm" at bounding box center [930, 638] width 30 height 11
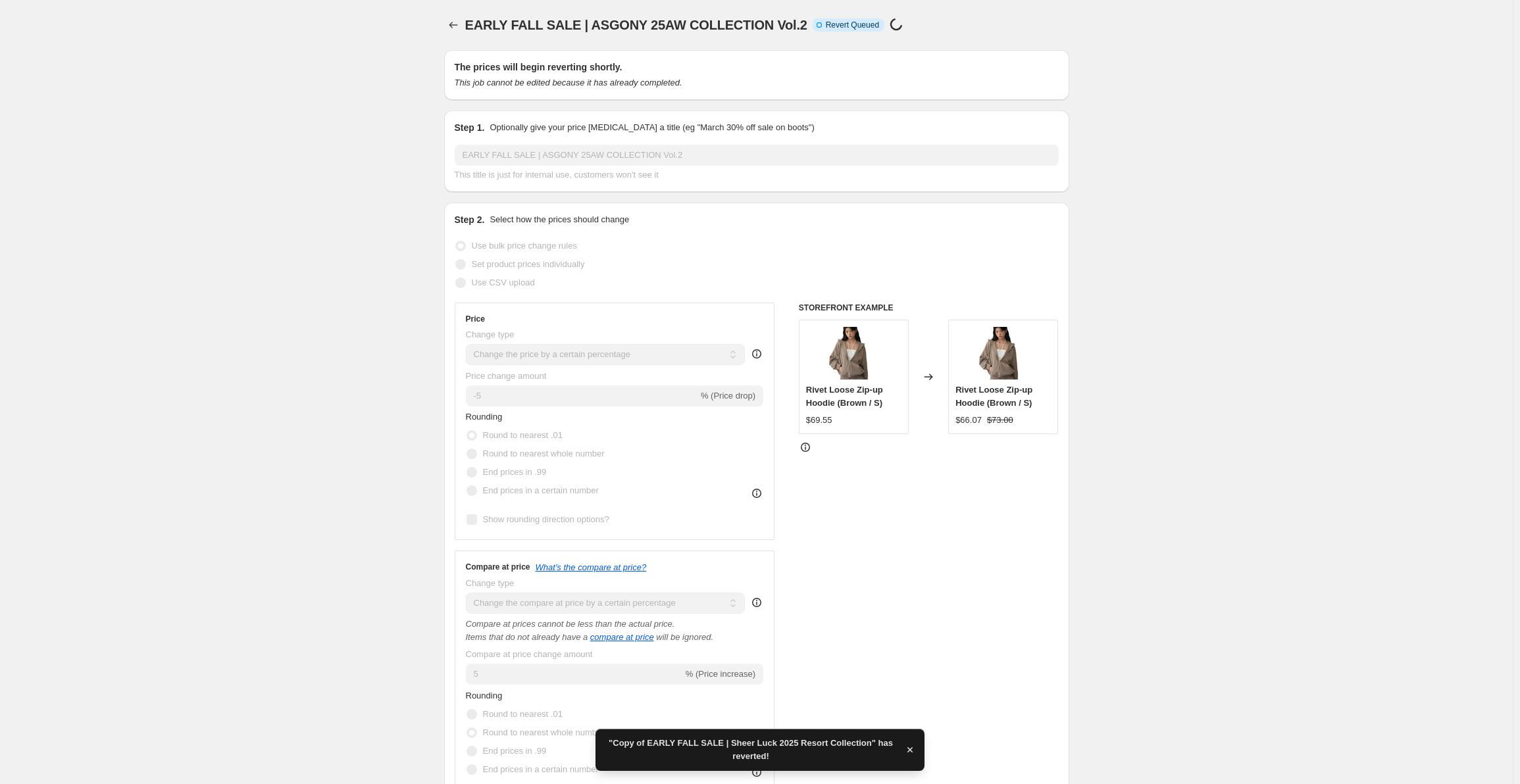
click at [453, 25] on icon "Price change jobs" at bounding box center [453, 25] width 8 height 7
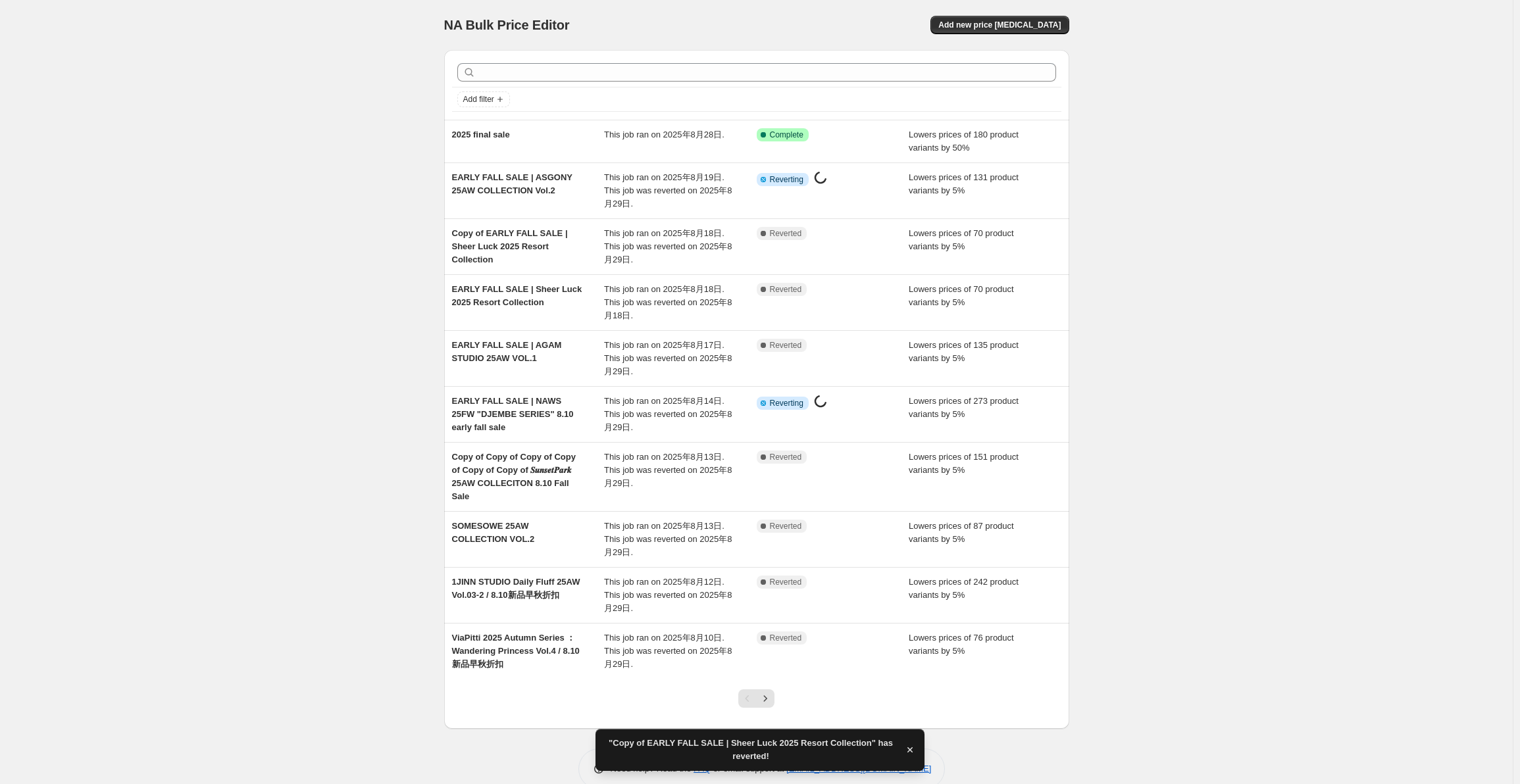
click at [616, 150] on div "This job ran on 2025年8月28日." at bounding box center [681, 141] width 153 height 27
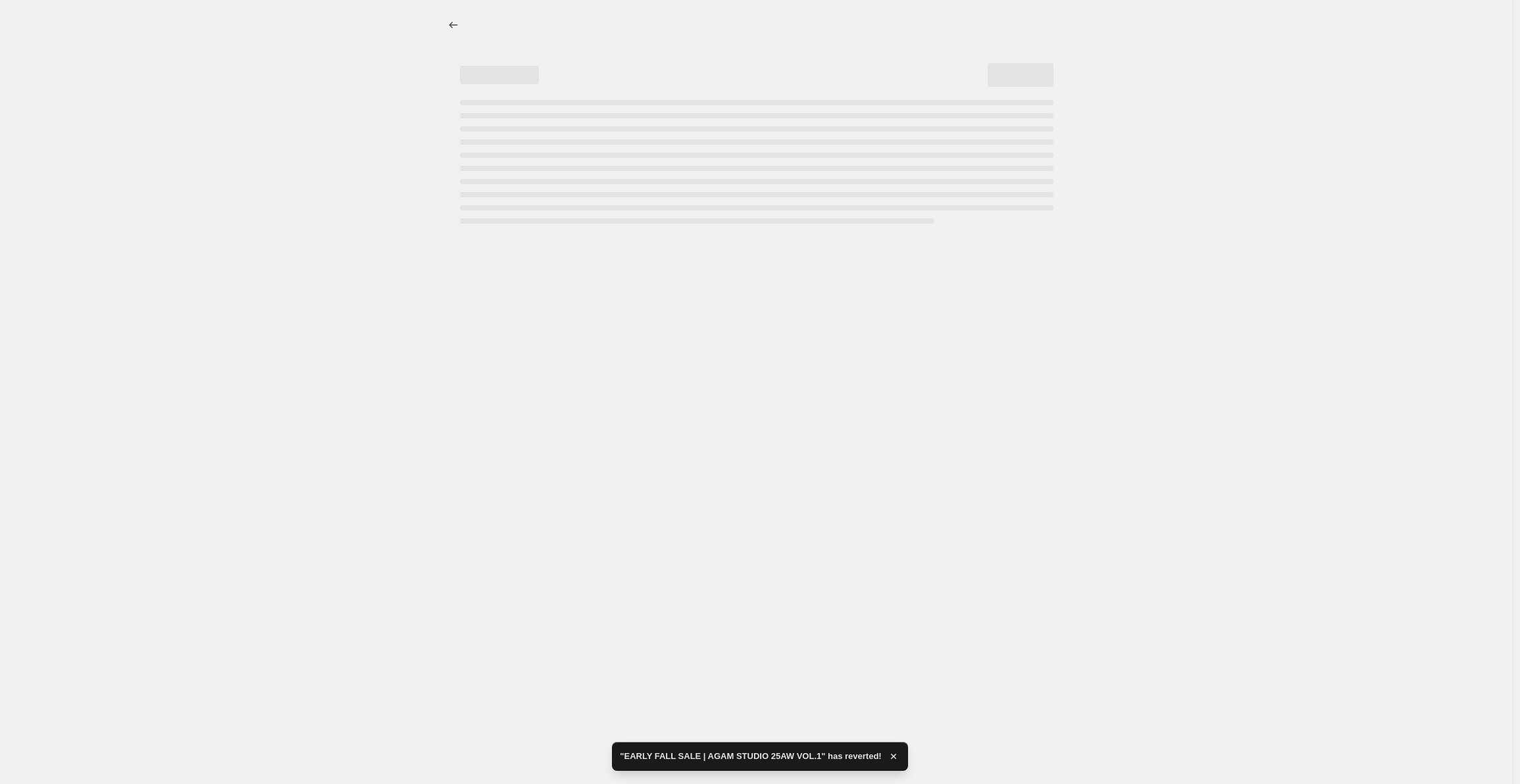
select select "percentage"
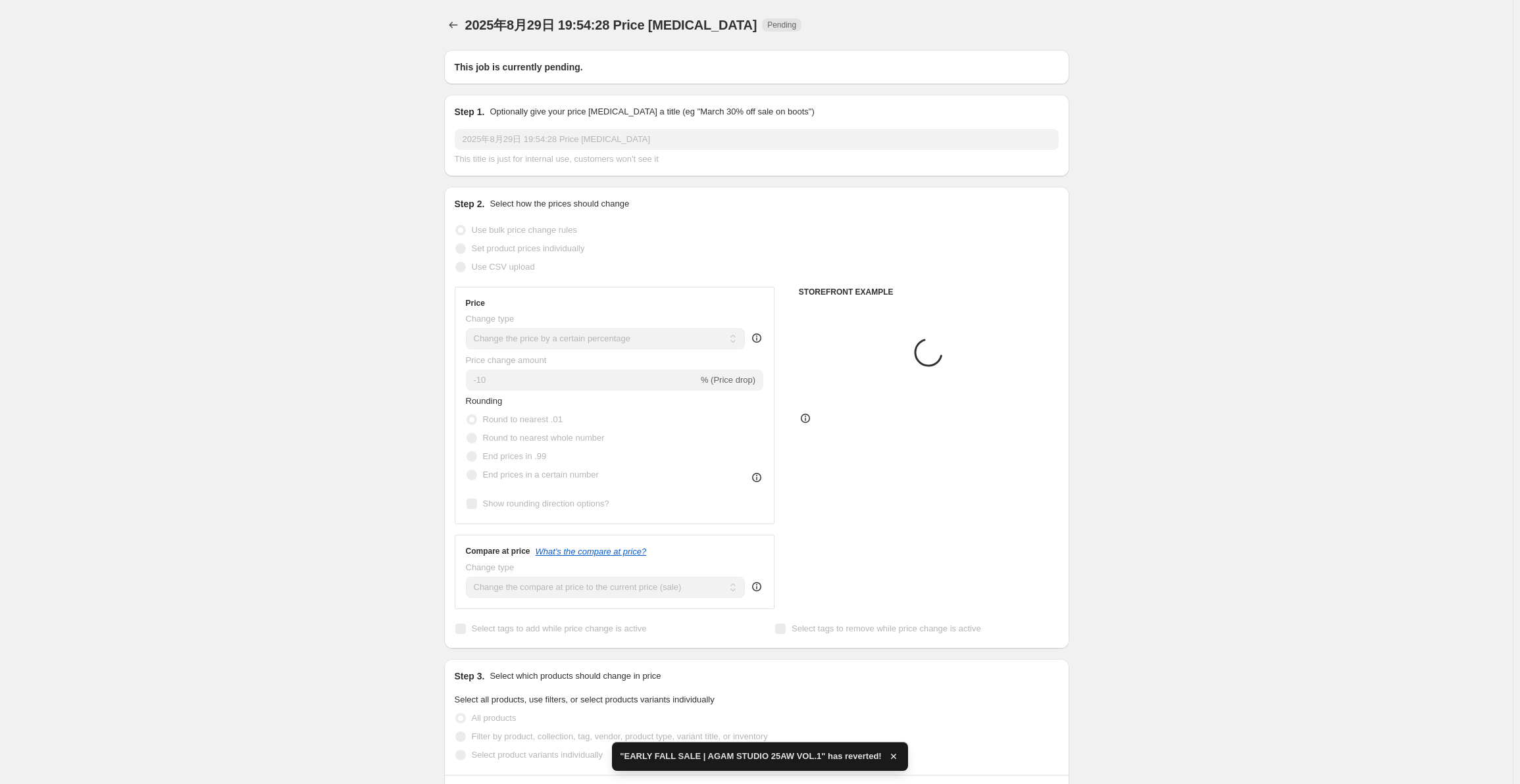
type input "2025 final sale"
radio input "false"
radio input "true"
checkbox input "true"
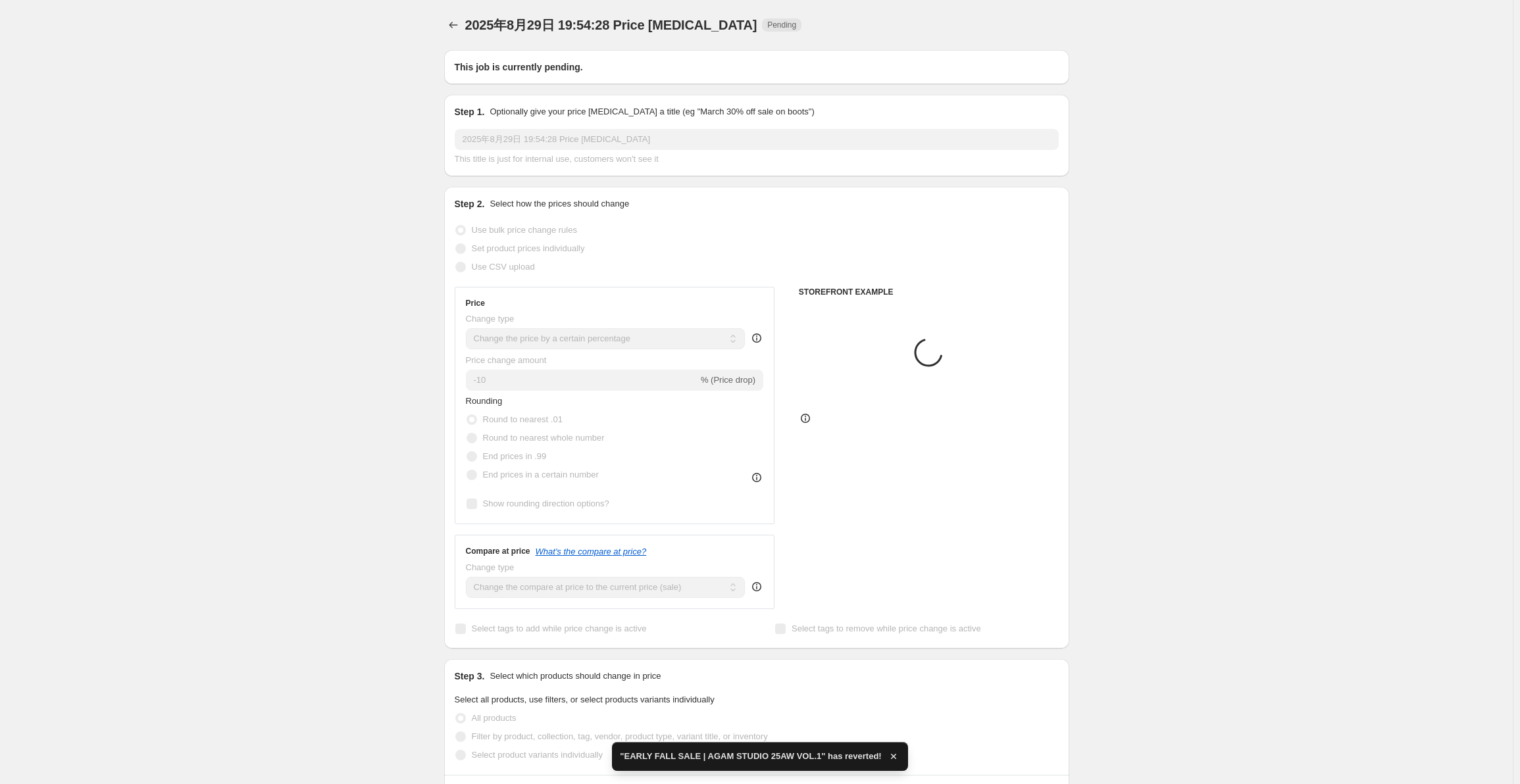
radio input "false"
radio input "true"
click at [455, 21] on icon "Price change jobs" at bounding box center [453, 25] width 13 height 13
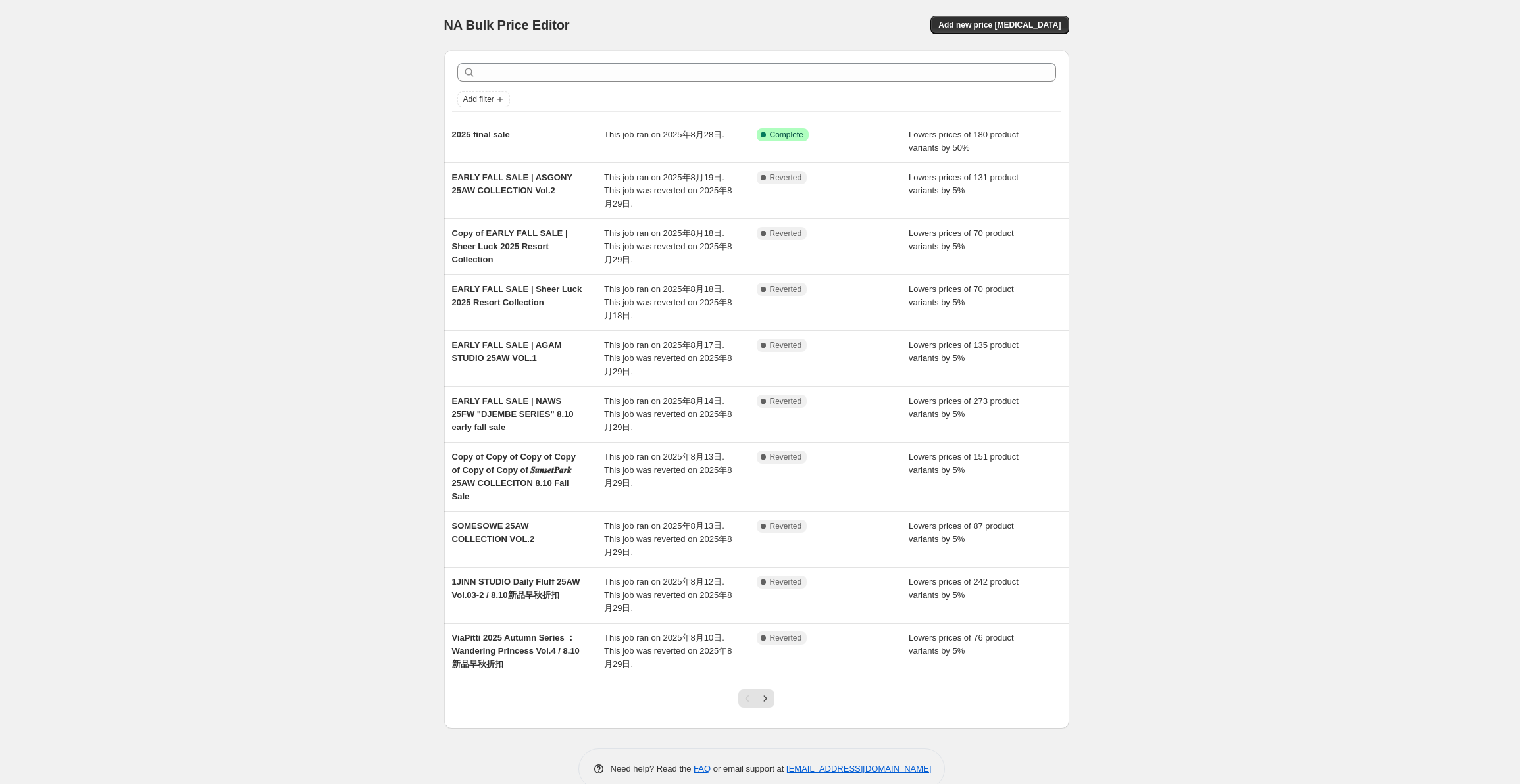
click at [146, 134] on div "NA Bulk Price Editor. This page is ready NA Bulk Price Editor Add new price [ME…" at bounding box center [757, 404] width 1513 height 809
drag, startPoint x: 1264, startPoint y: 649, endPoint x: 1561, endPoint y: 566, distance: 308.4
click at [922, 32] on div "Add new price [MEDICAL_DATA]" at bounding box center [913, 25] width 314 height 18
